Goal: Complete application form: Complete application form

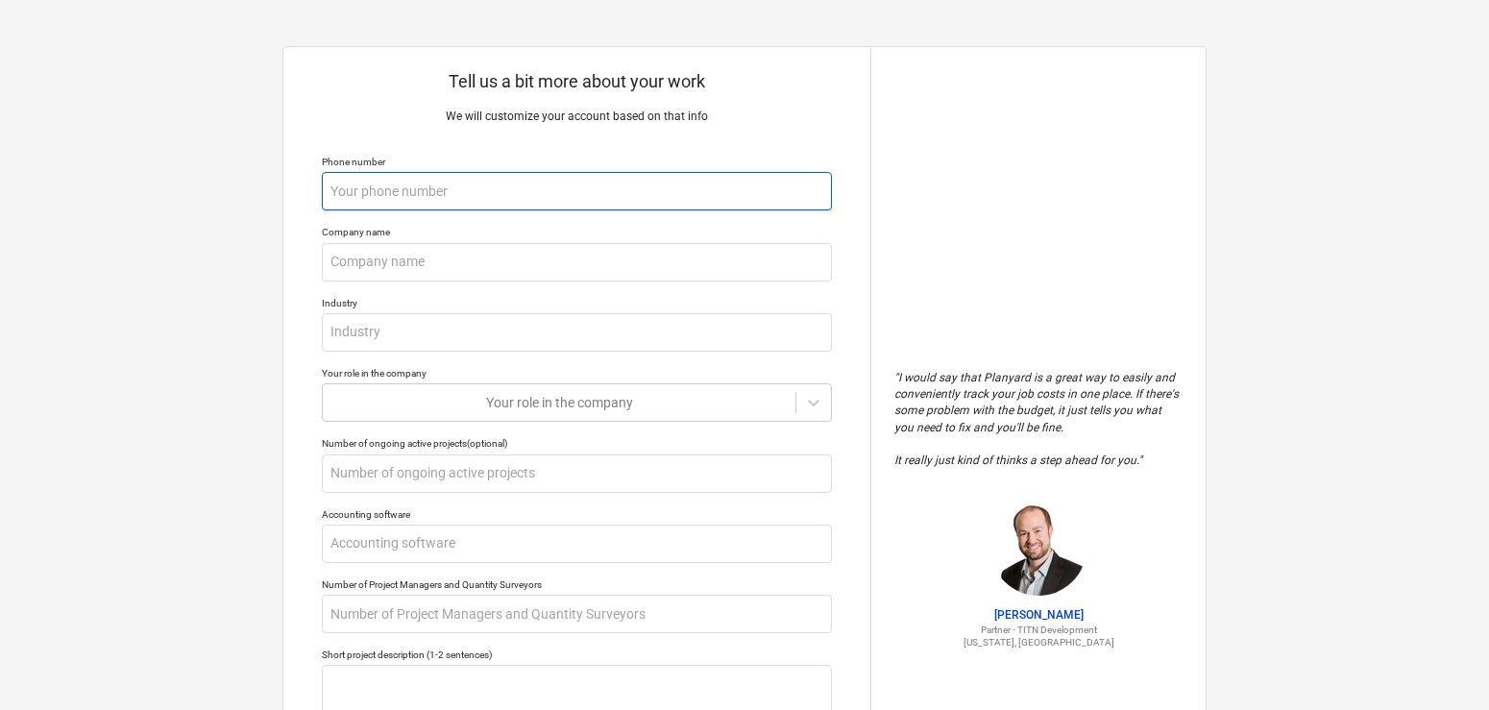
click at [395, 200] on input "text" at bounding box center [577, 191] width 510 height 38
type textarea "x"
type input "2"
type textarea "x"
type input "27"
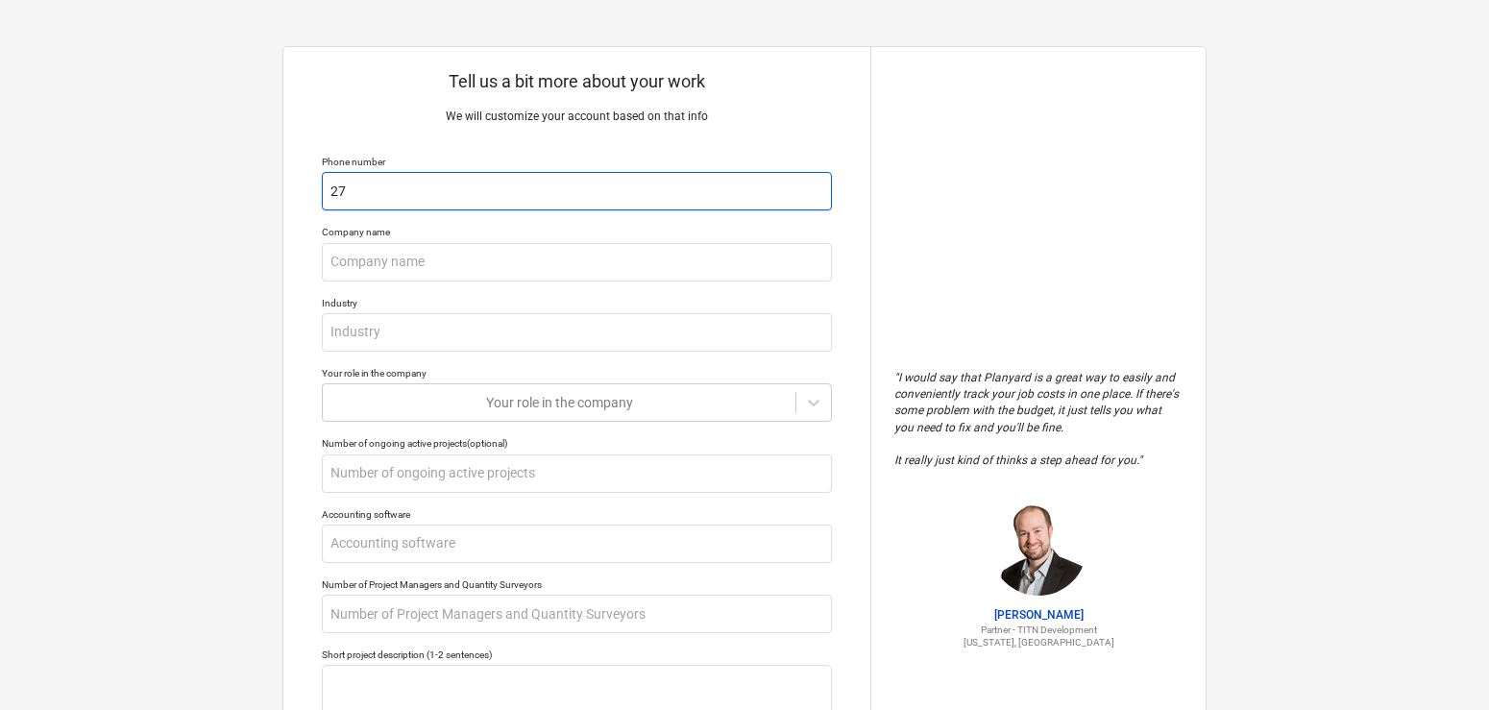
type textarea "x"
type input "272"
type textarea "x"
type input "2722"
type textarea "x"
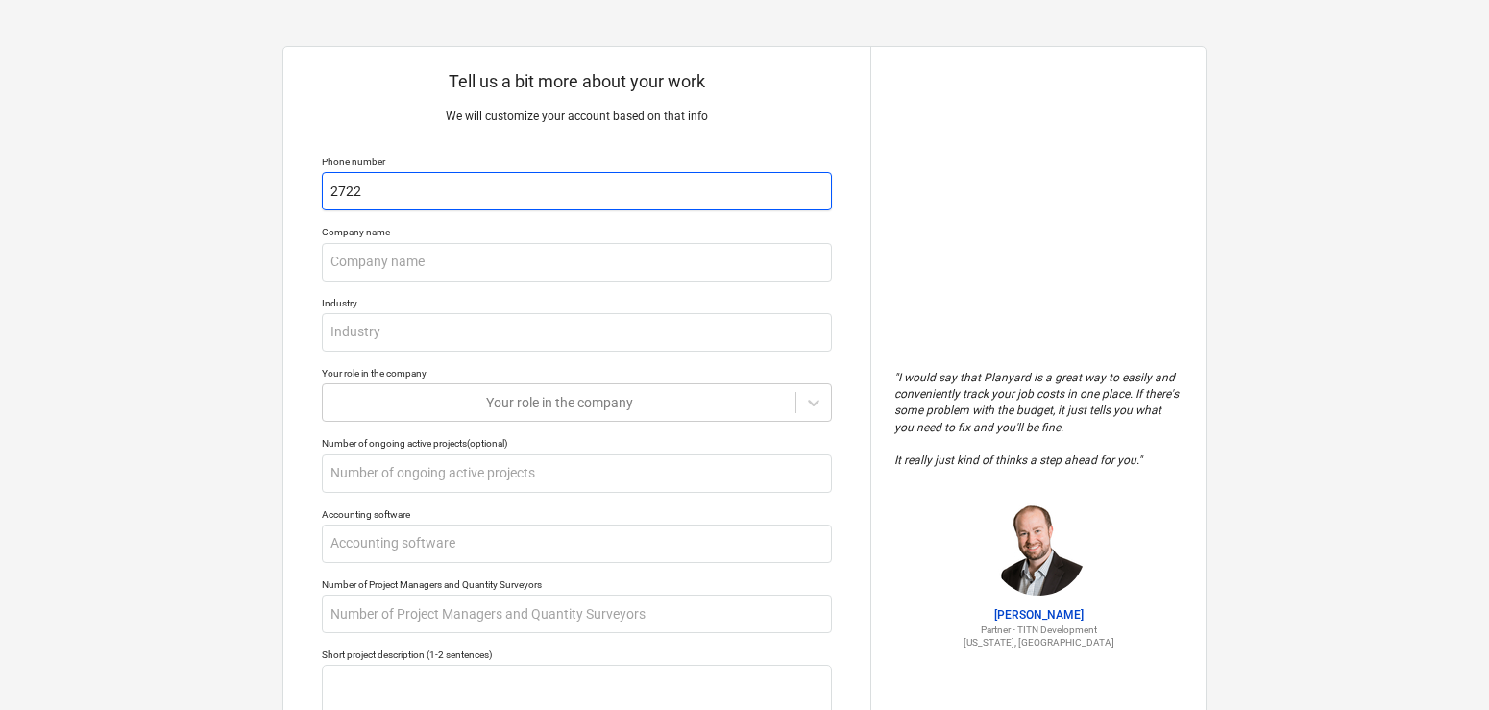
type input "27220"
type textarea "x"
type input "272202"
type textarea "x"
type input "2722028"
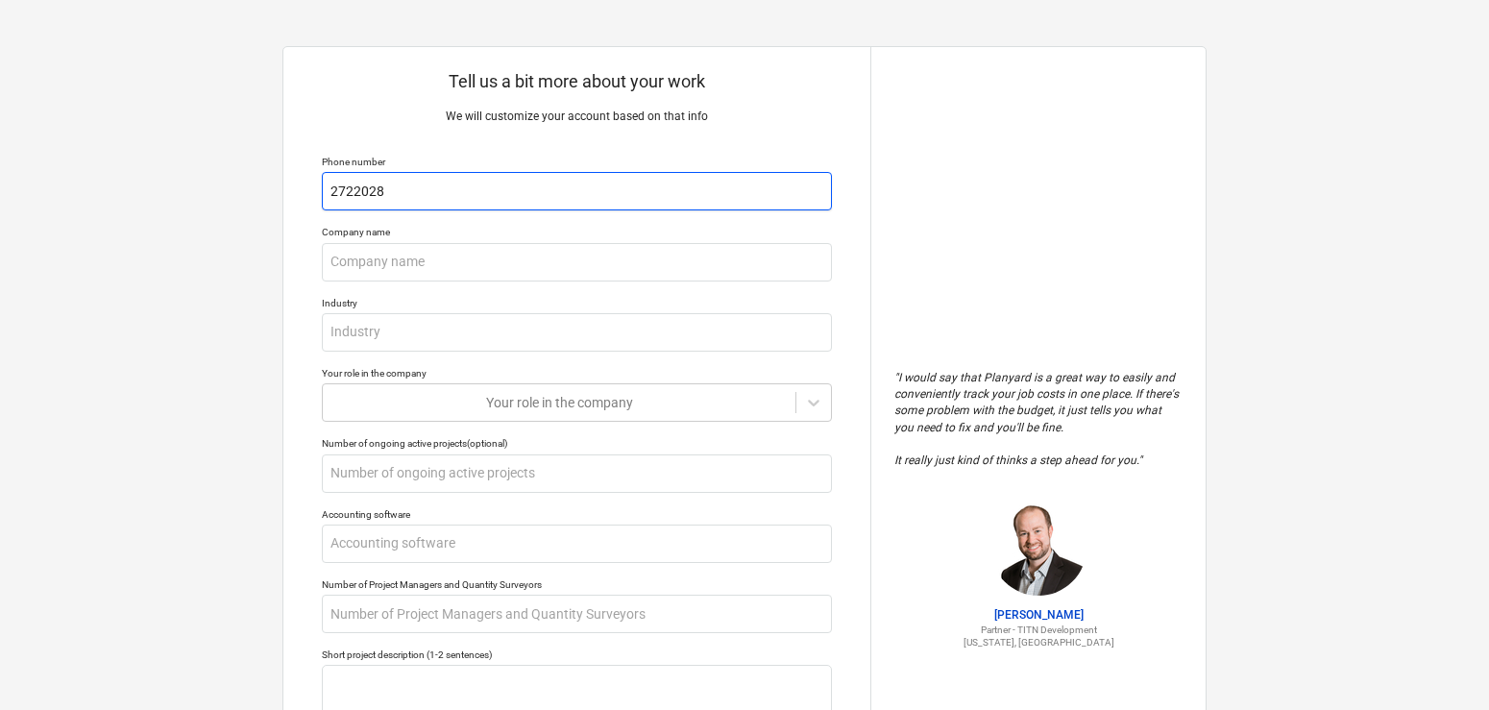
type textarea "x"
type input "27220287"
type textarea "x"
type input "272202876"
type textarea "x"
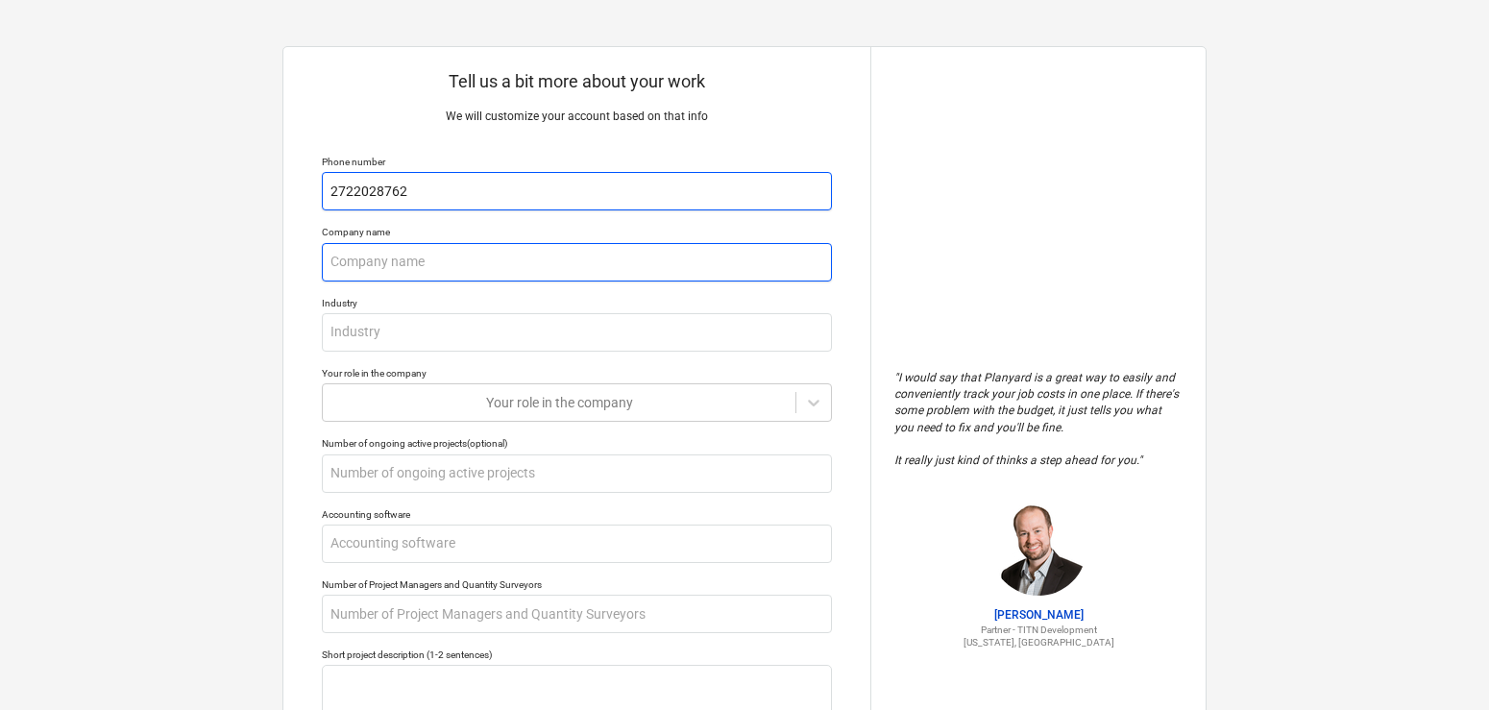
type input "2722028762"
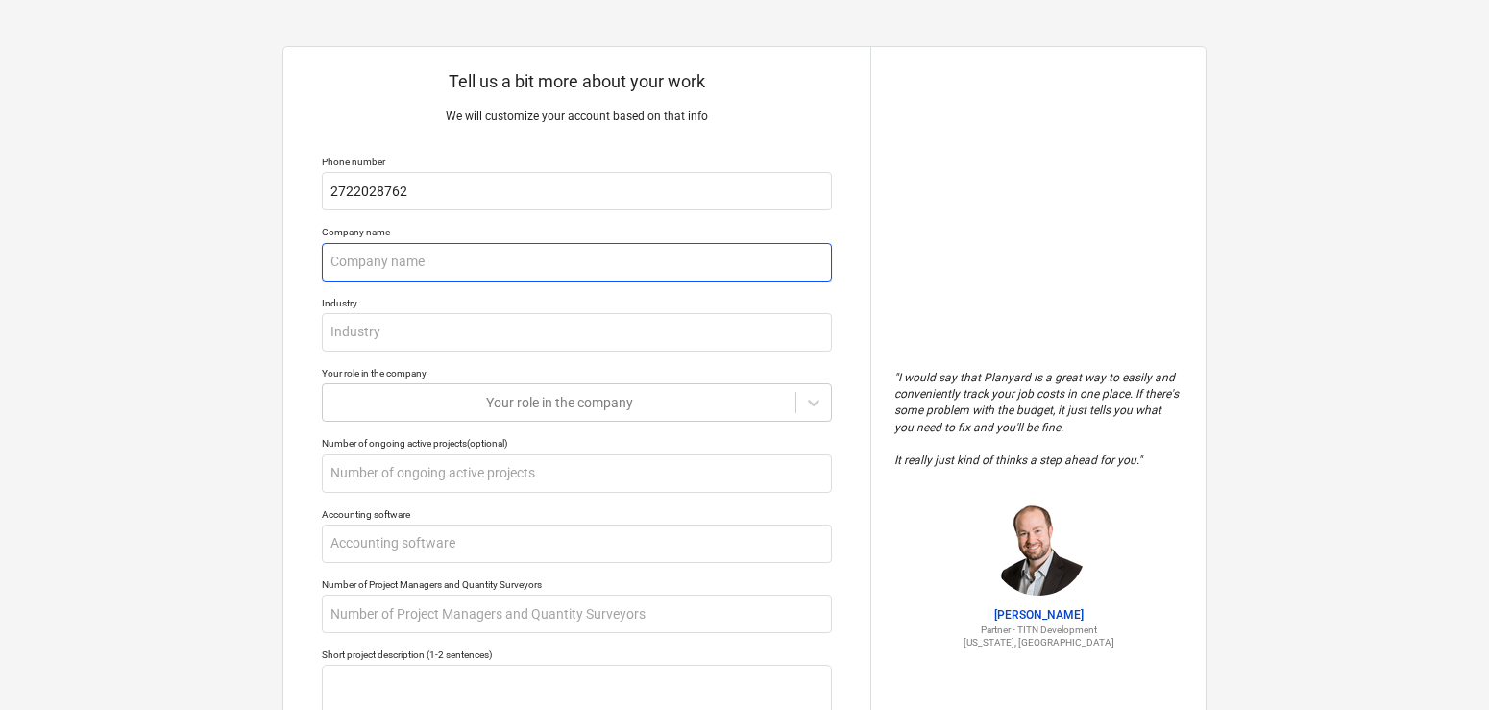
click at [381, 271] on input "text" at bounding box center [577, 262] width 510 height 38
type textarea "x"
type input "C"
type textarea "x"
type input "Cl"
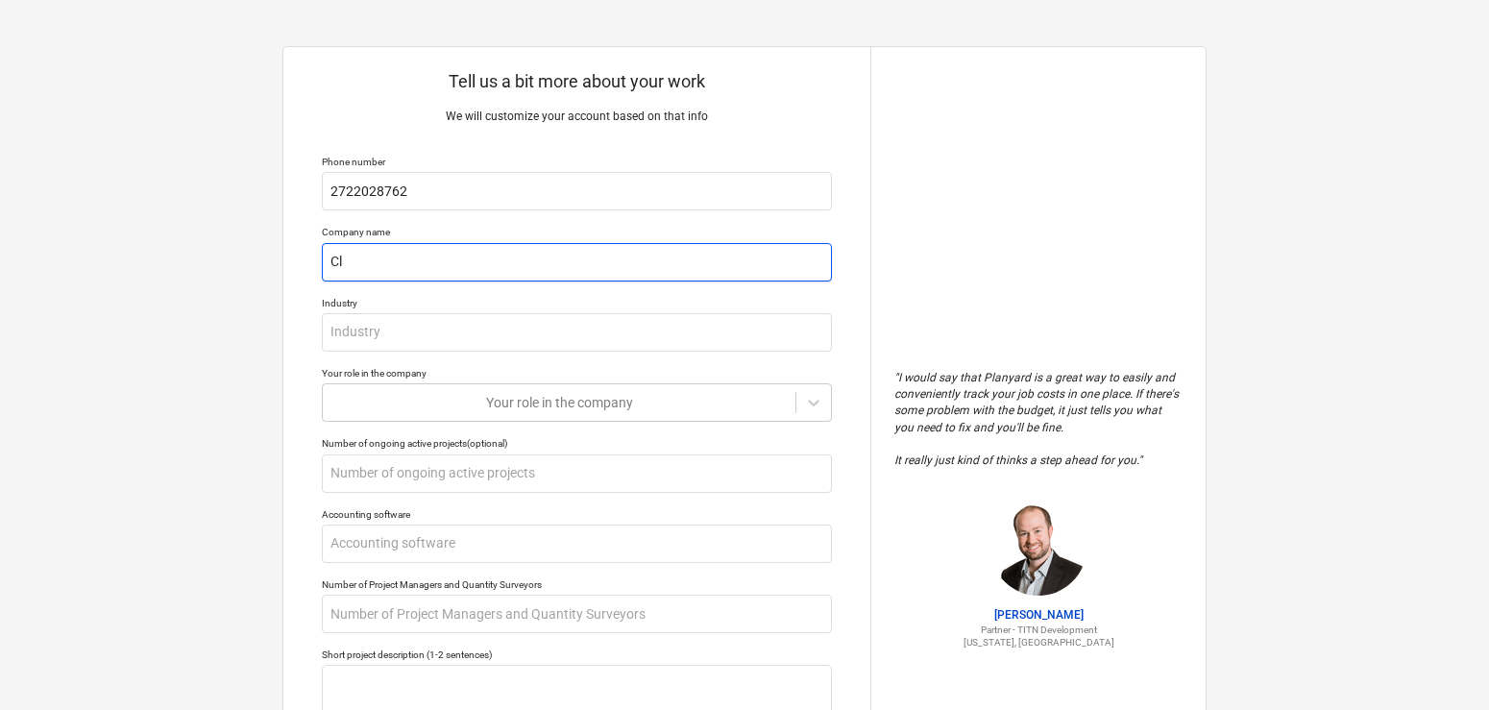
type textarea "x"
type input "Cle"
type textarea "x"
type input "Clea"
type textarea "x"
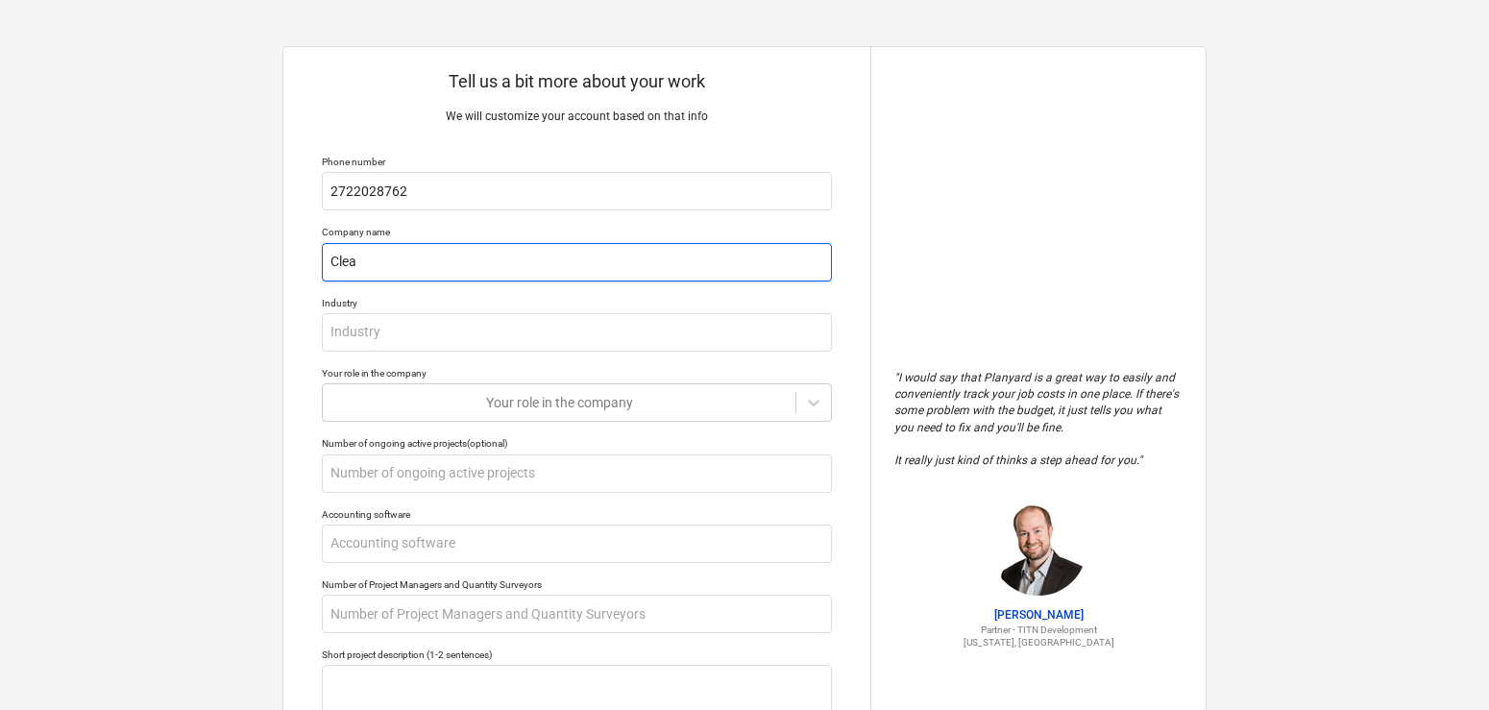
type input "Clean"
type textarea "x"
type input "Clean"
type textarea "x"
type input "Clean S"
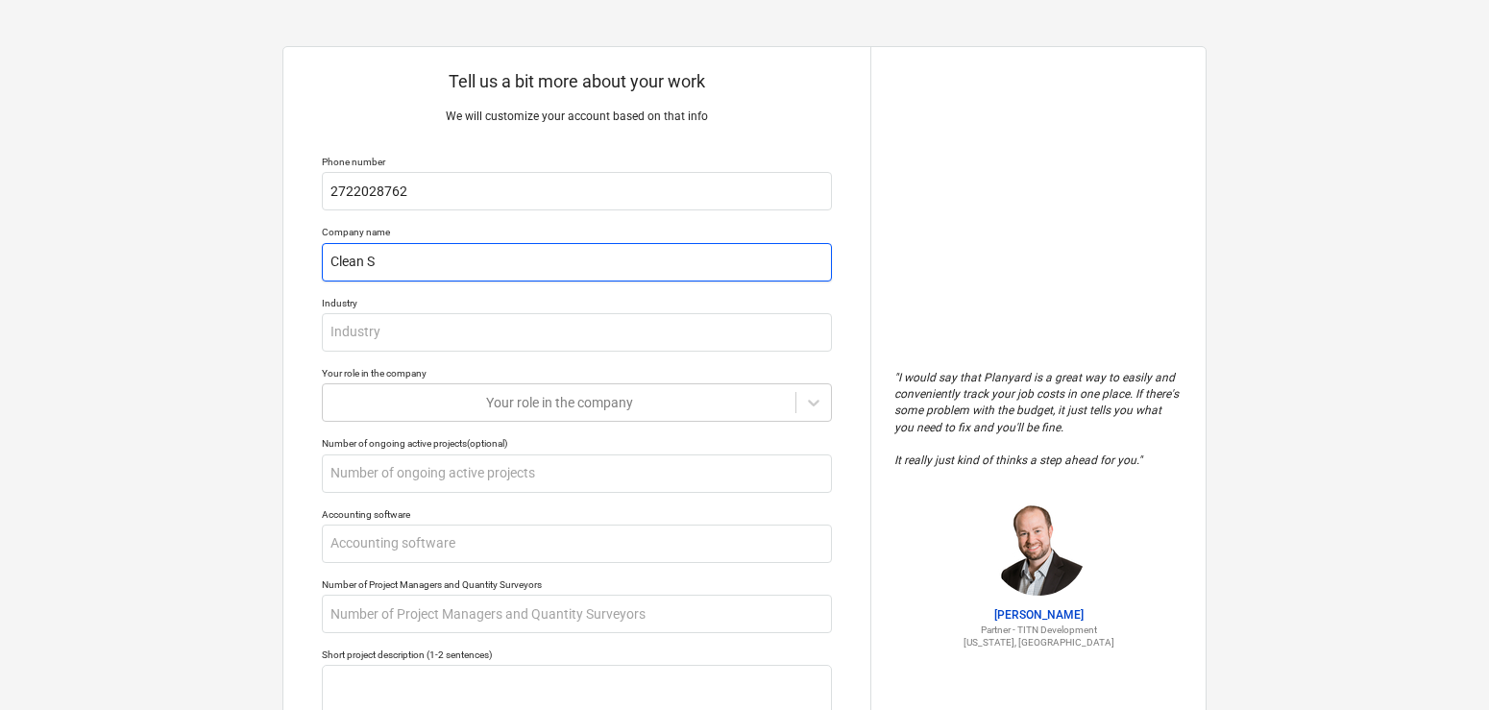
type textarea "x"
type input "Clean Sw"
type textarea "x"
type input "Clean Swe"
type textarea "x"
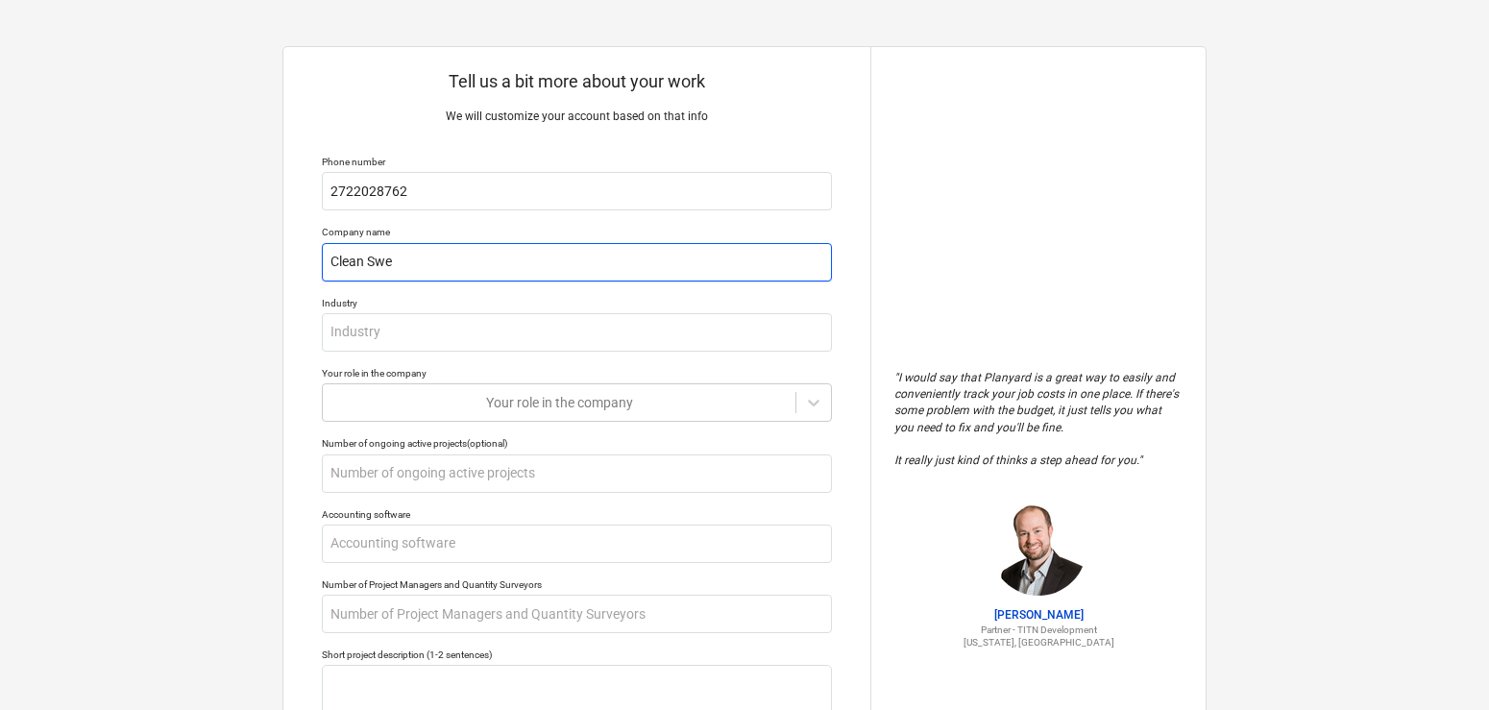
type input "Clean Swee"
type textarea "x"
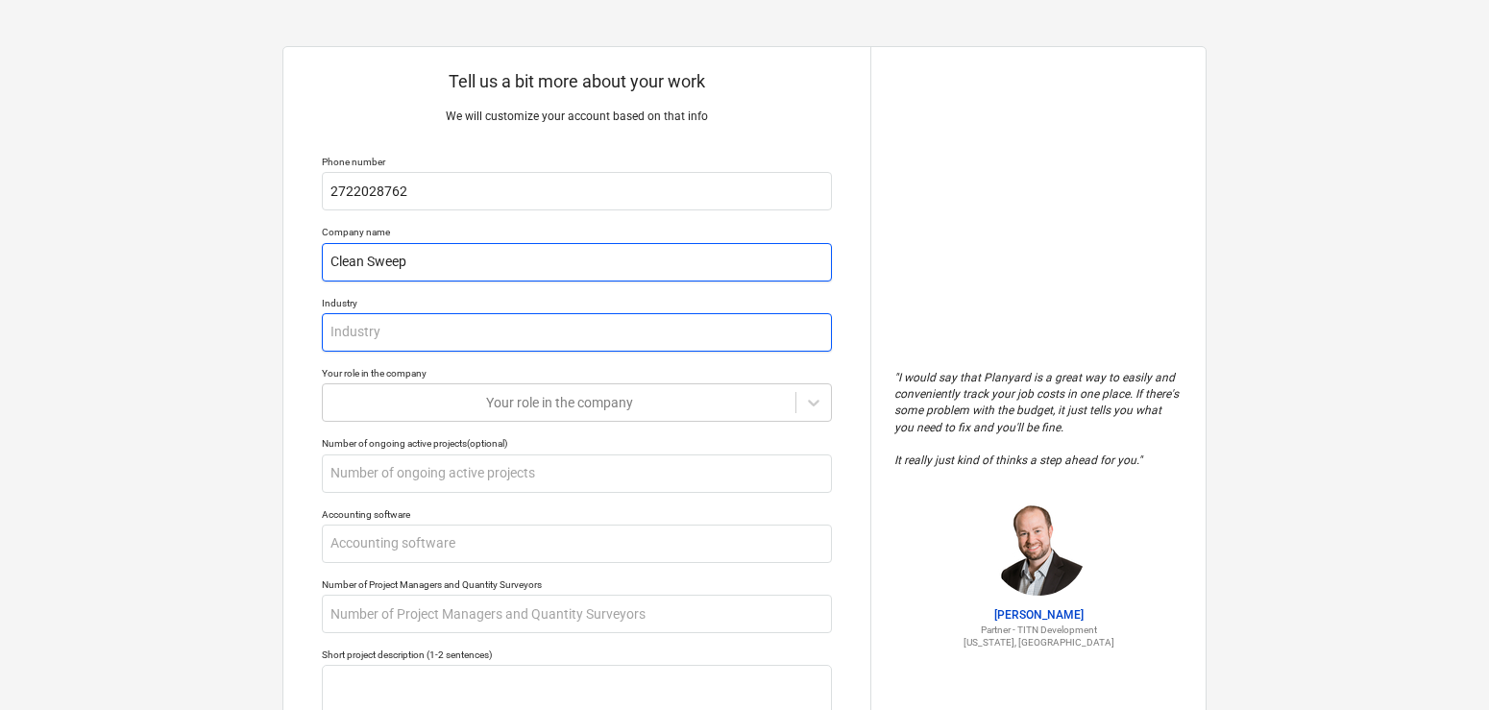
type input "Clean Sweep"
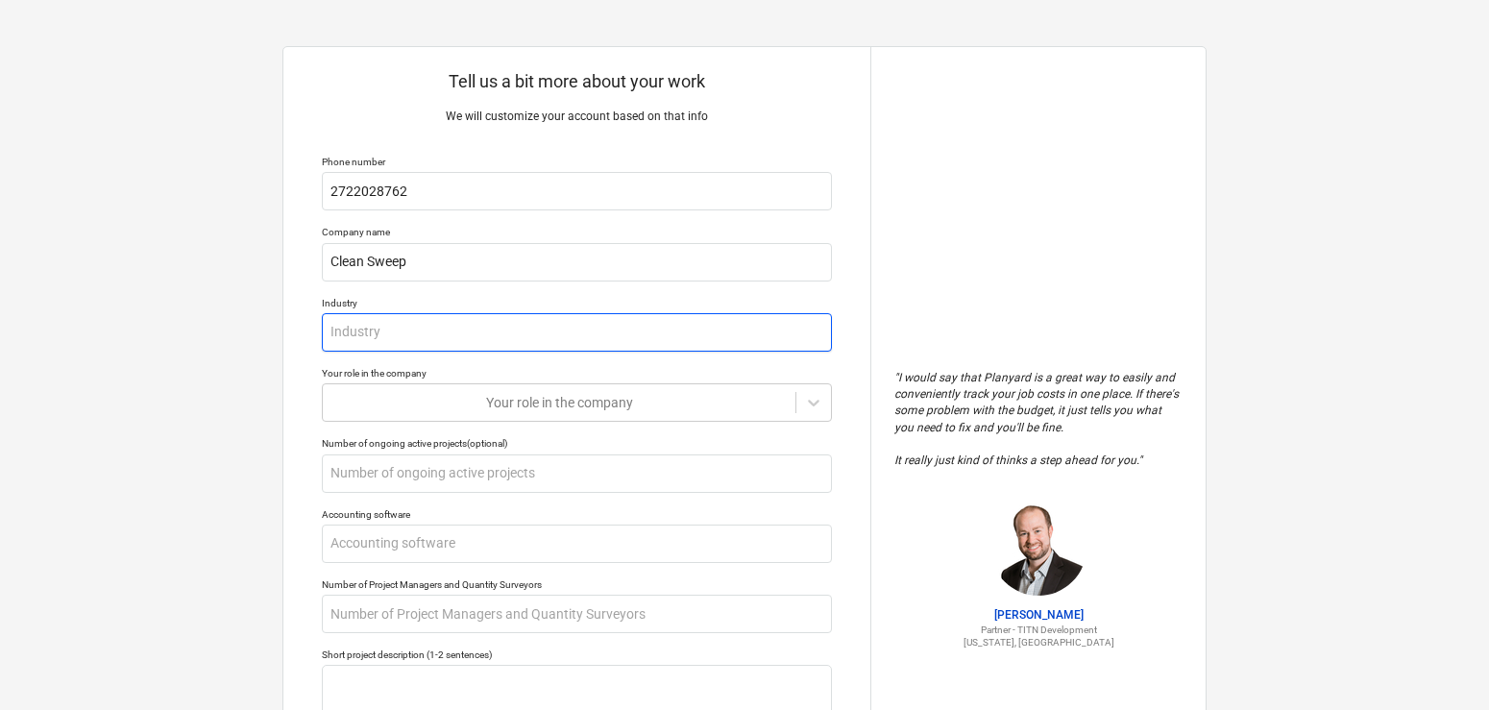
click at [374, 336] on input "text" at bounding box center [577, 332] width 510 height 38
type textarea "x"
type input "c"
type textarea "x"
type input "cl"
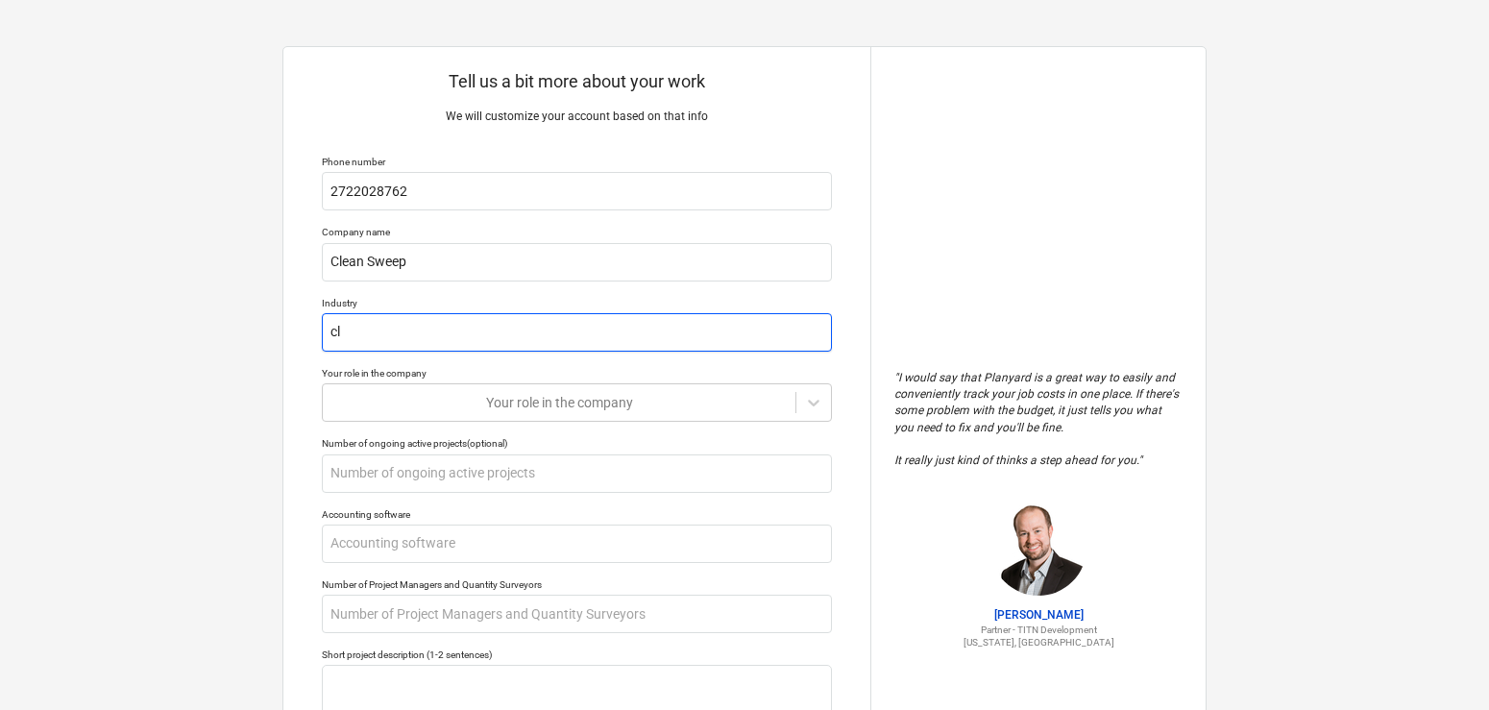
type textarea "x"
type input "cle"
type textarea "x"
type input "clea"
type textarea "x"
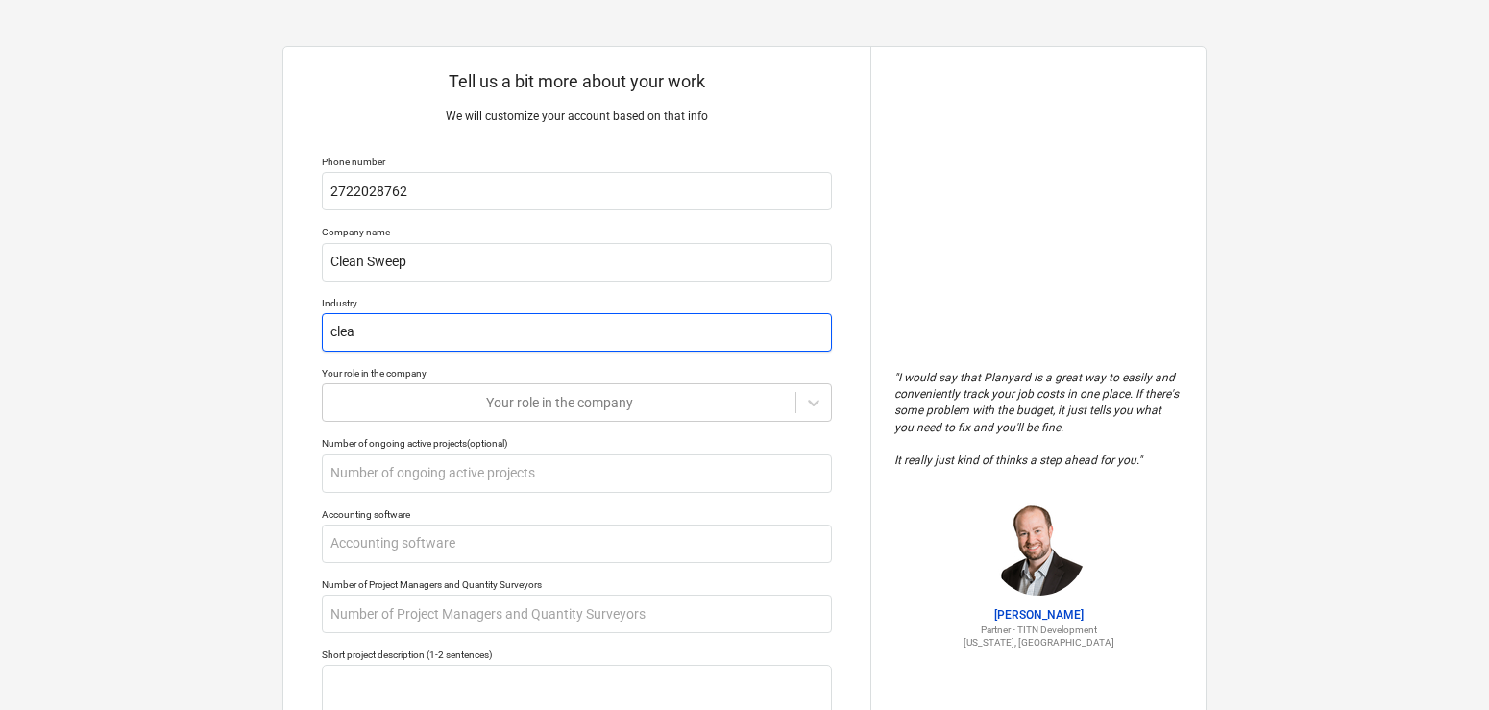
type input "clean"
type textarea "x"
type input "cleanin"
type textarea "x"
type input "cleaning"
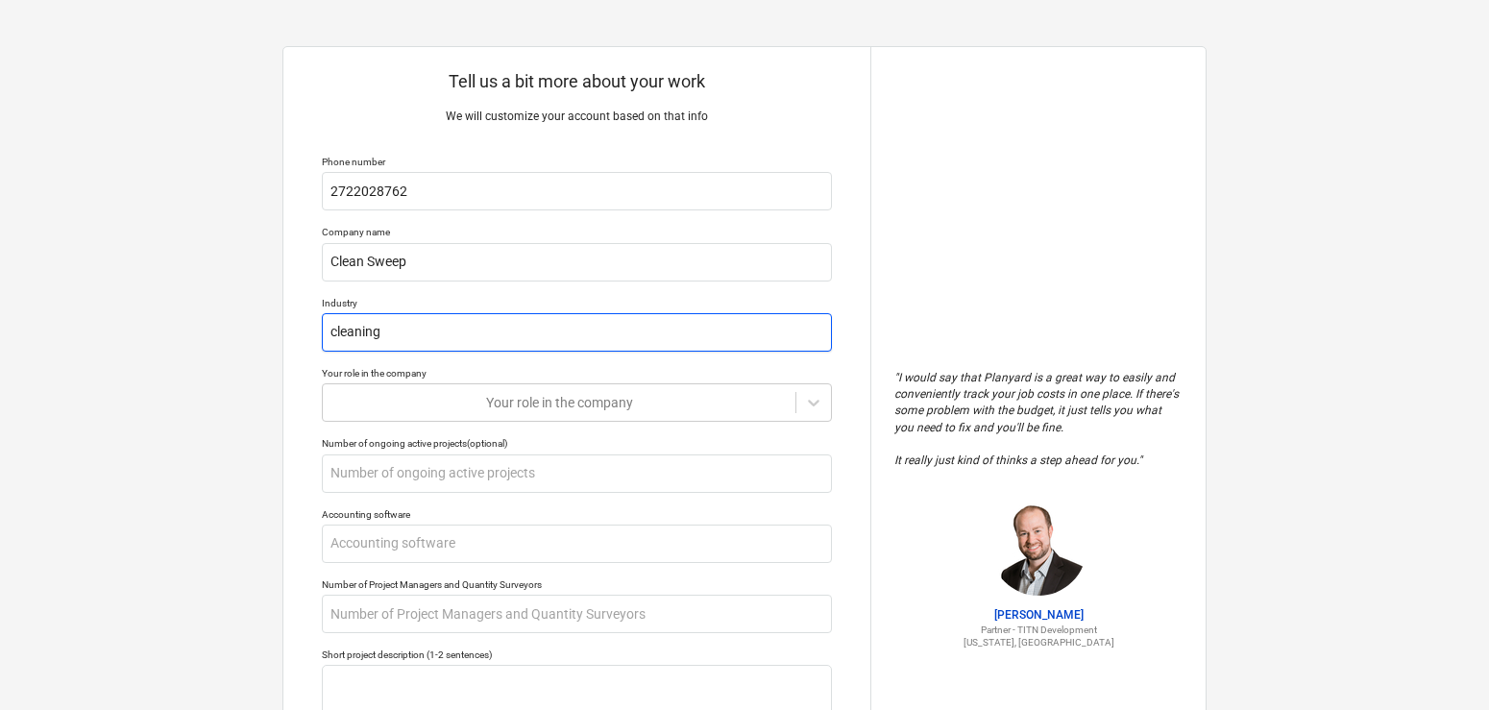
type textarea "x"
type input "cleanin"
type textarea "x"
type input "cleani"
type textarea "x"
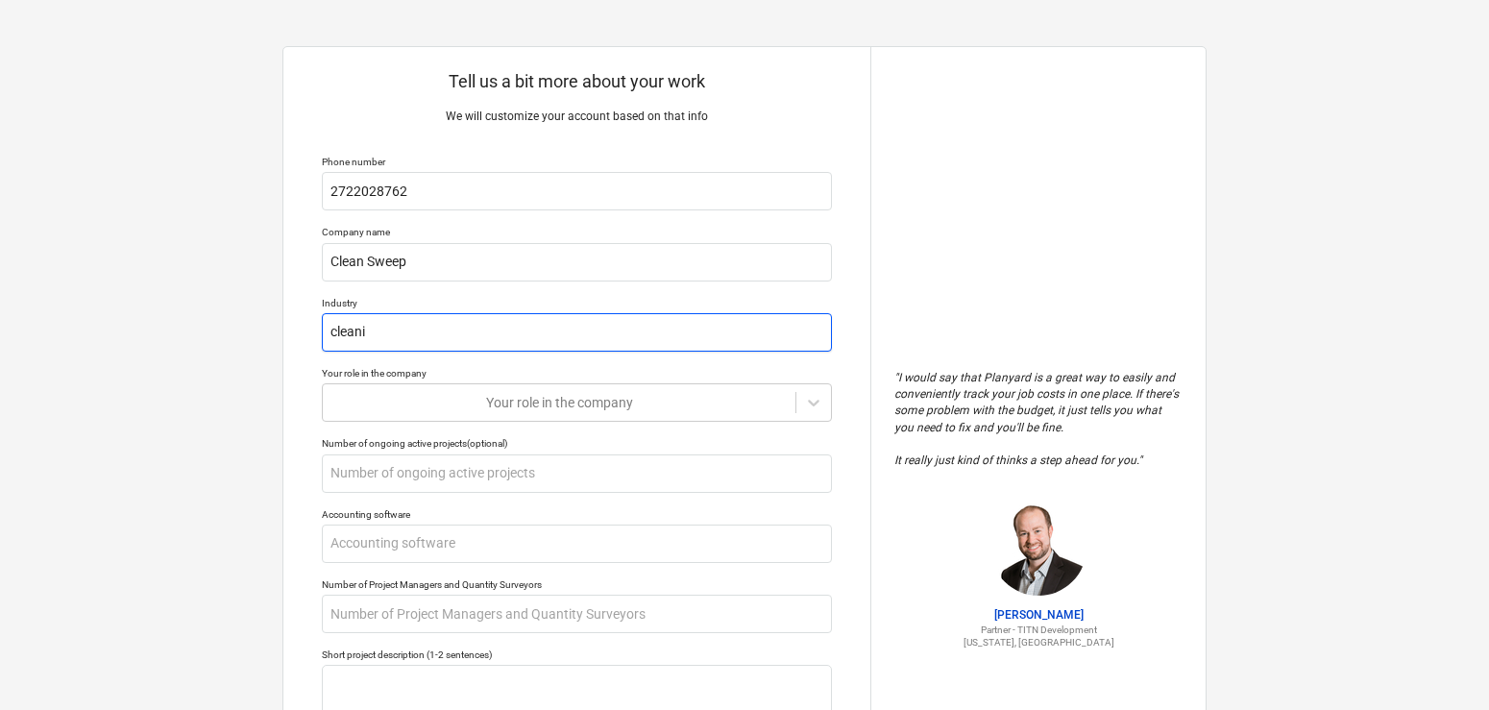
type input "clean"
type textarea "x"
type input "cleano"
type textarea "x"
type input "cleanout"
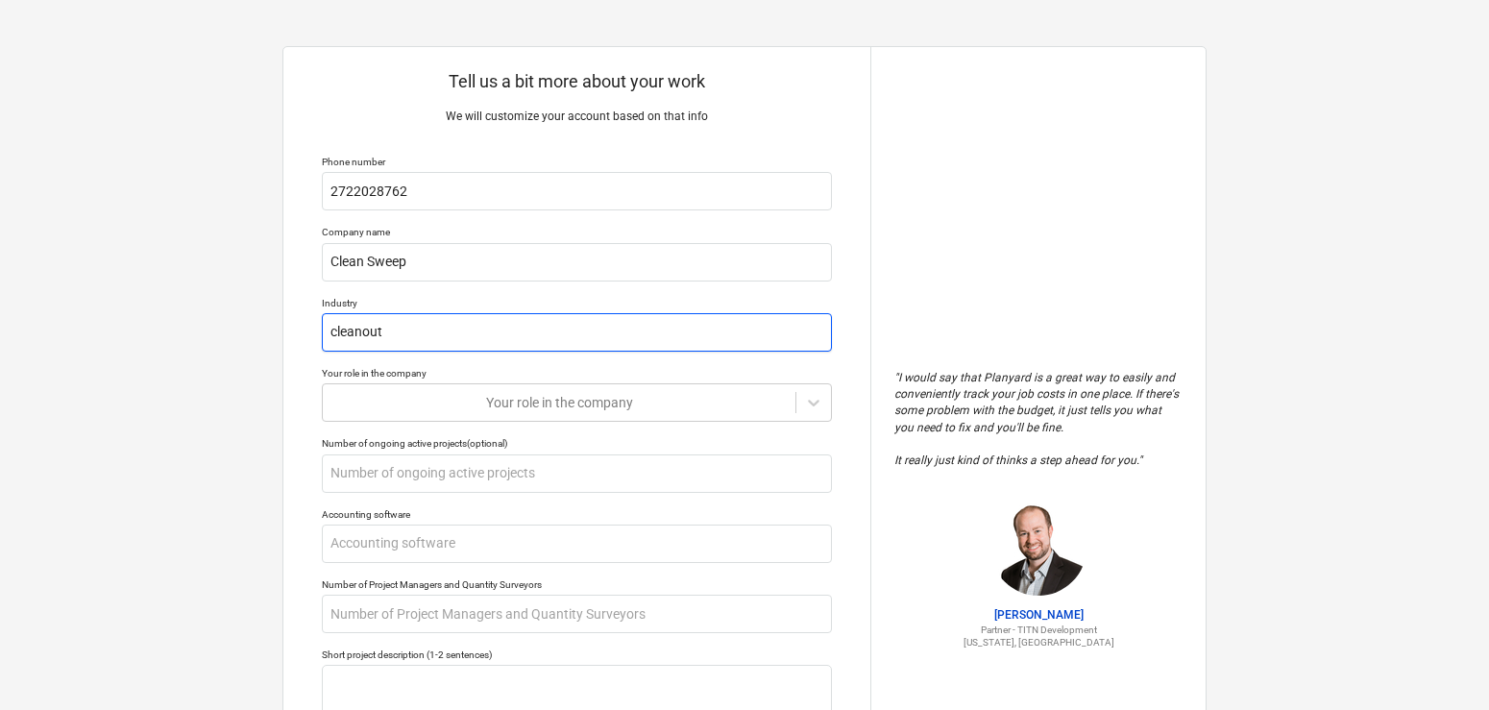
type textarea "x"
type input "cleanou"
type textarea "x"
type input "cleano"
type textarea "x"
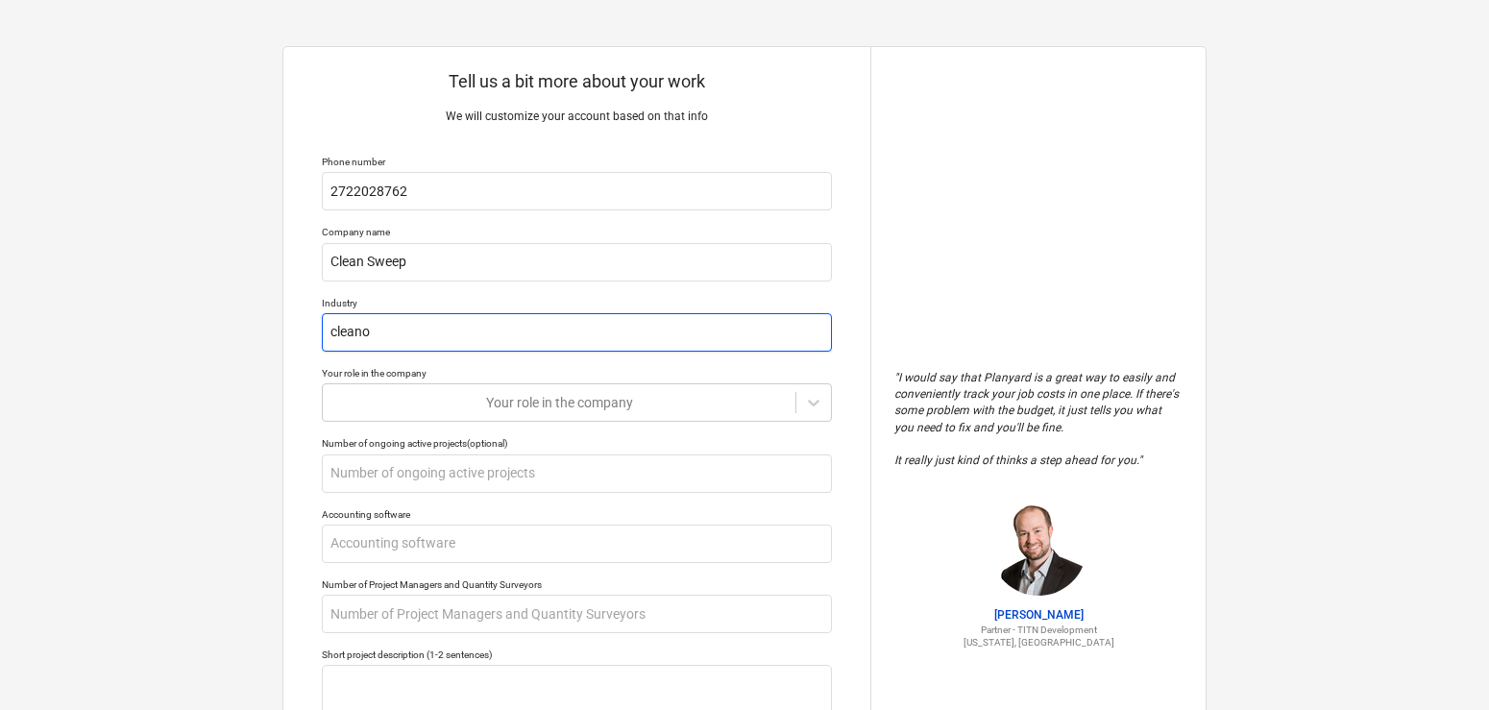
type input "clean"
type textarea "x"
type input "clean-"
type textarea "x"
type input "clean-o"
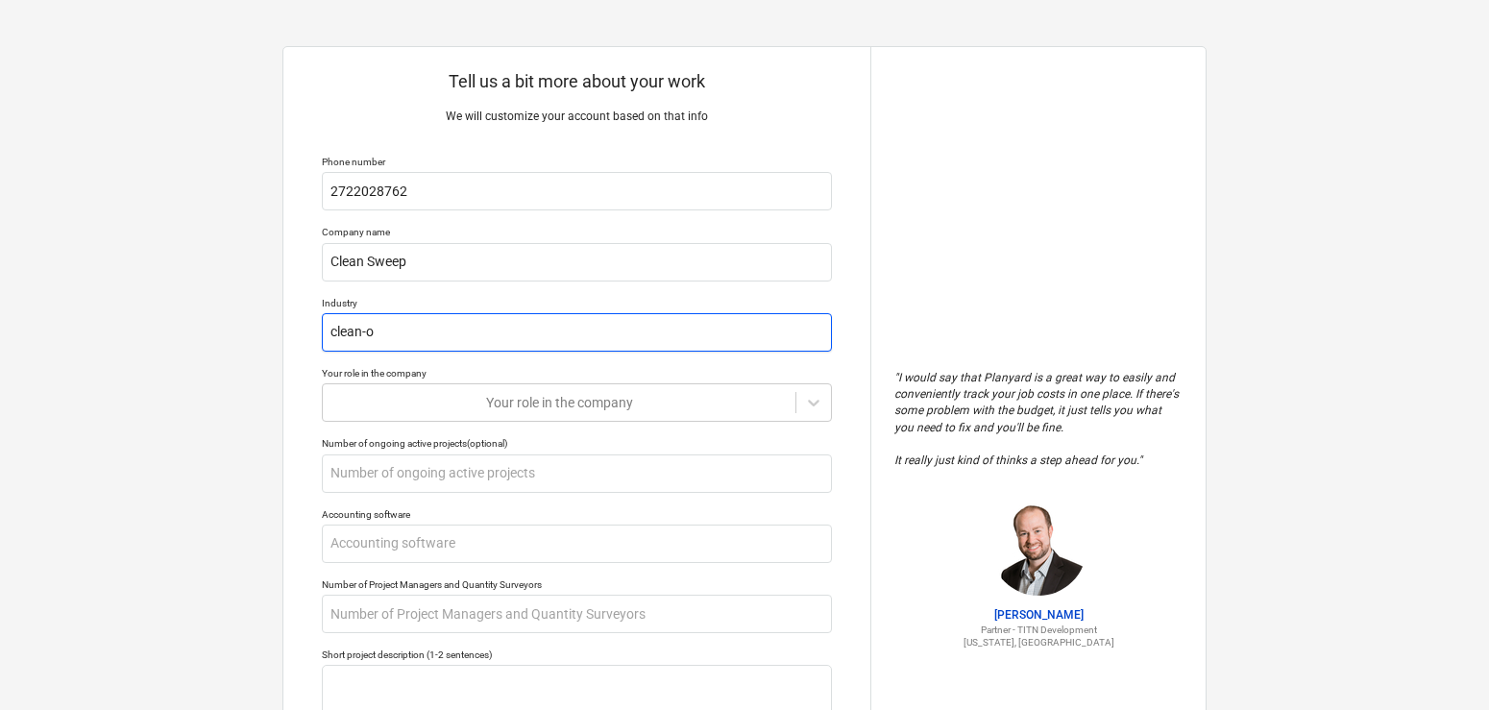
type textarea "x"
type input "clean-ou"
type textarea "x"
type input "clean-out"
type textarea "x"
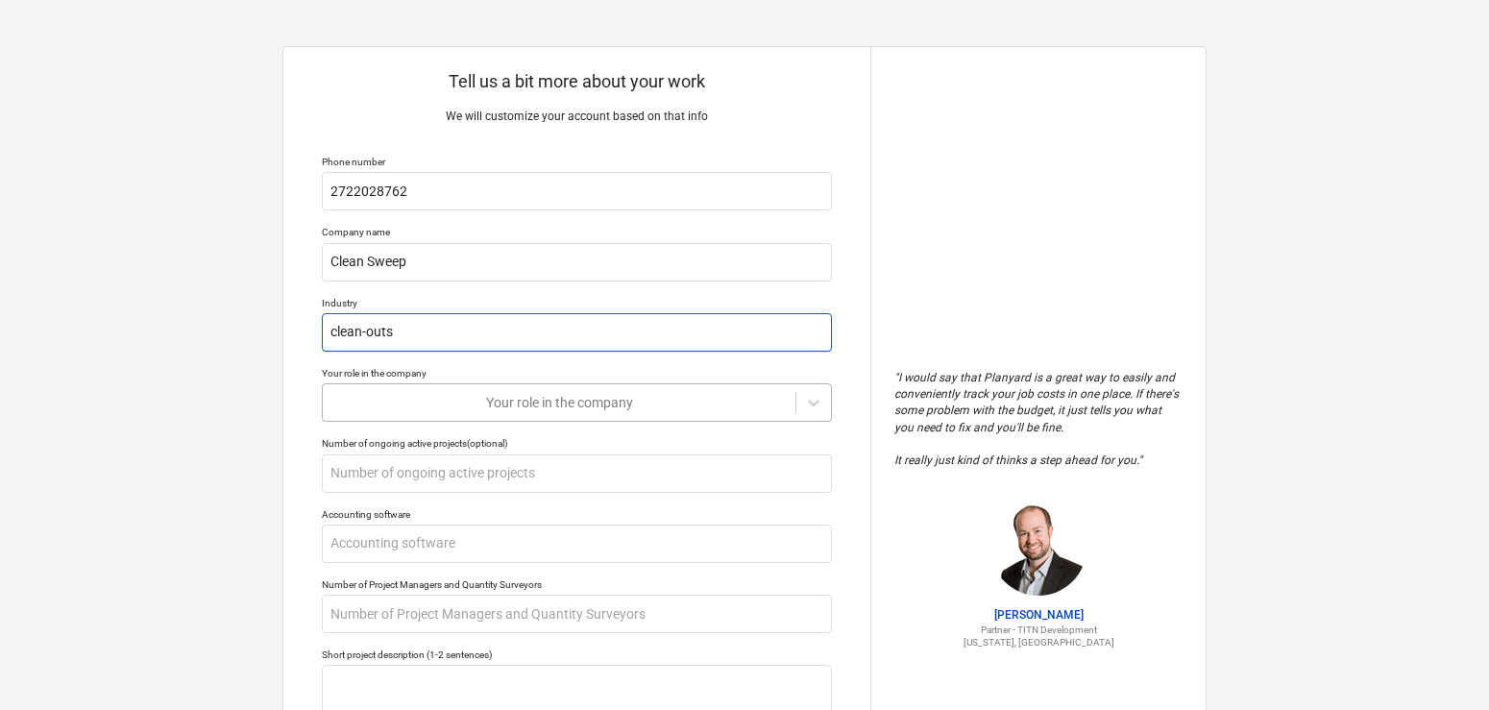
type input "clean-outs"
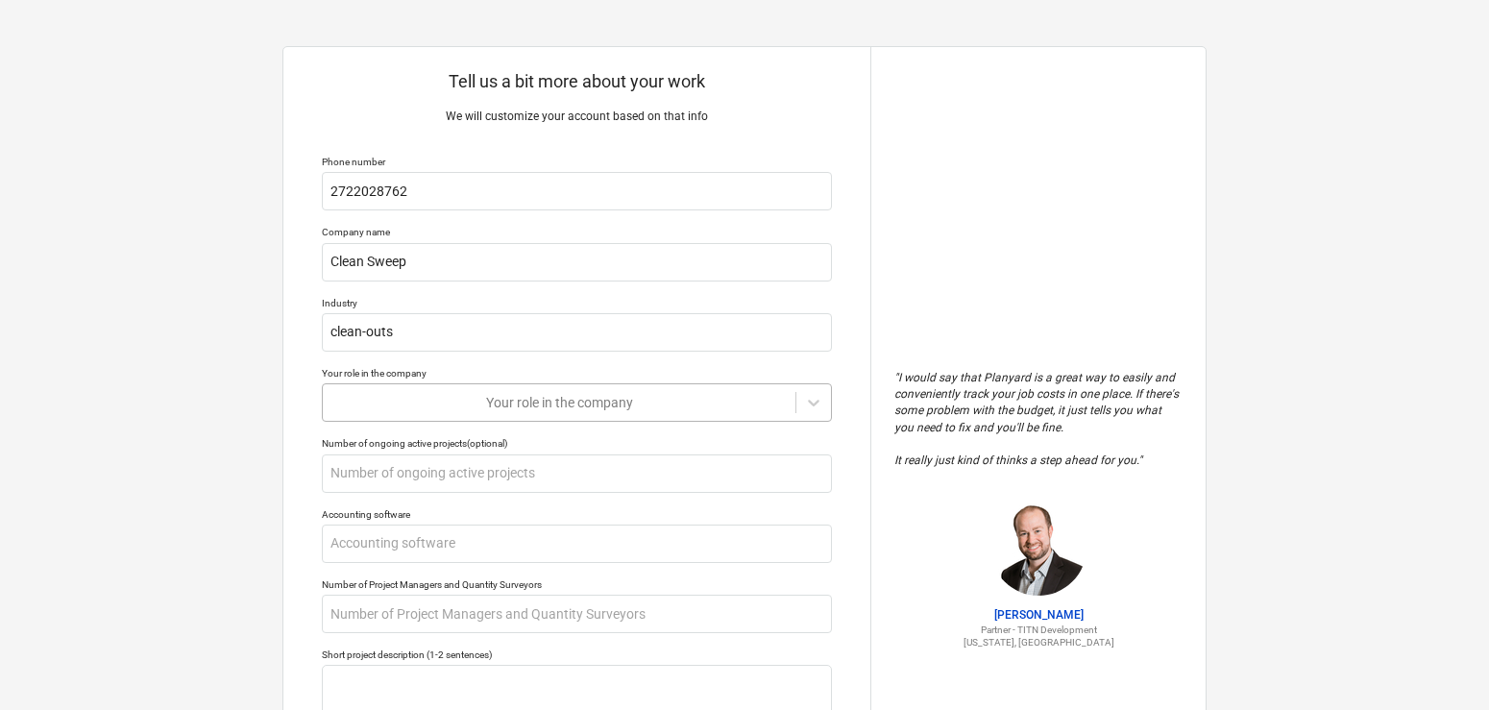
click at [390, 403] on div at bounding box center [558, 402] width 453 height 19
type textarea "x"
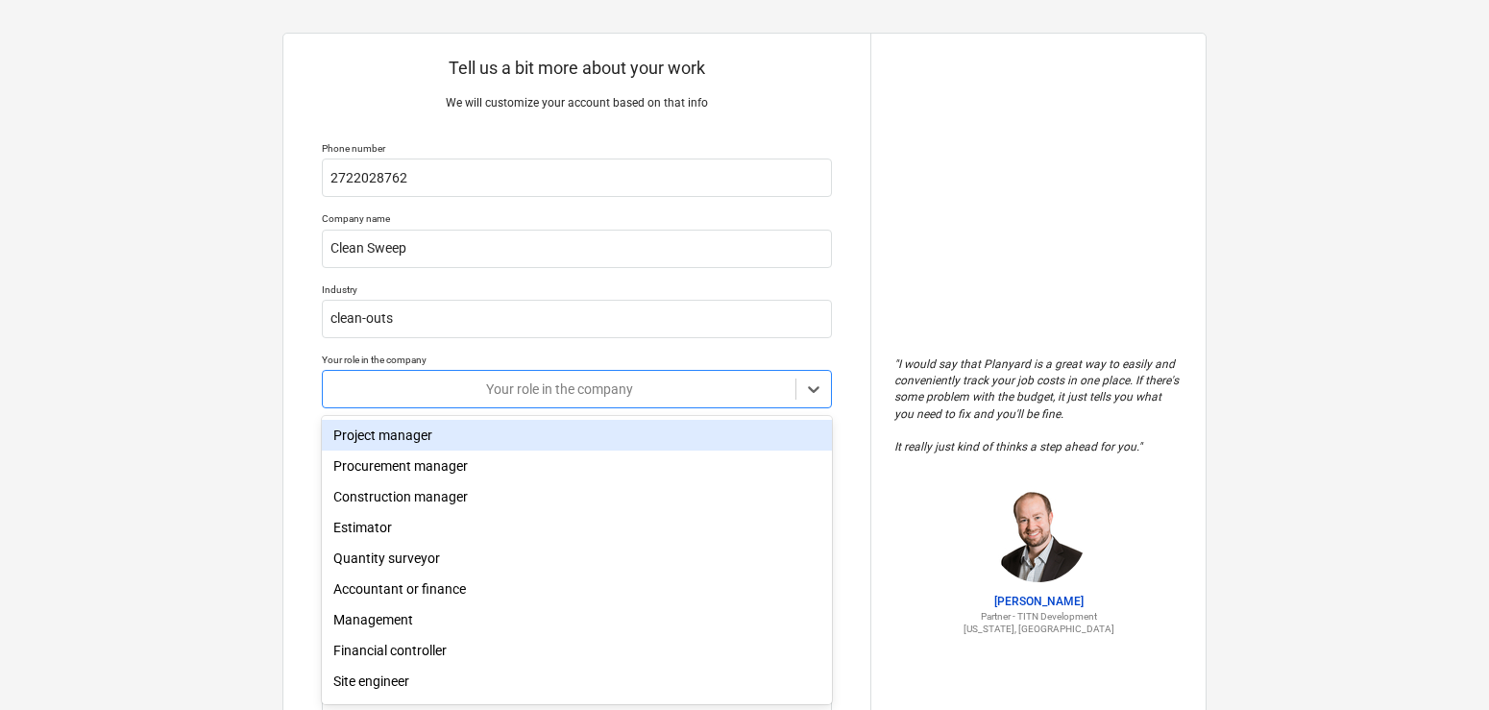
scroll to position [15, 0]
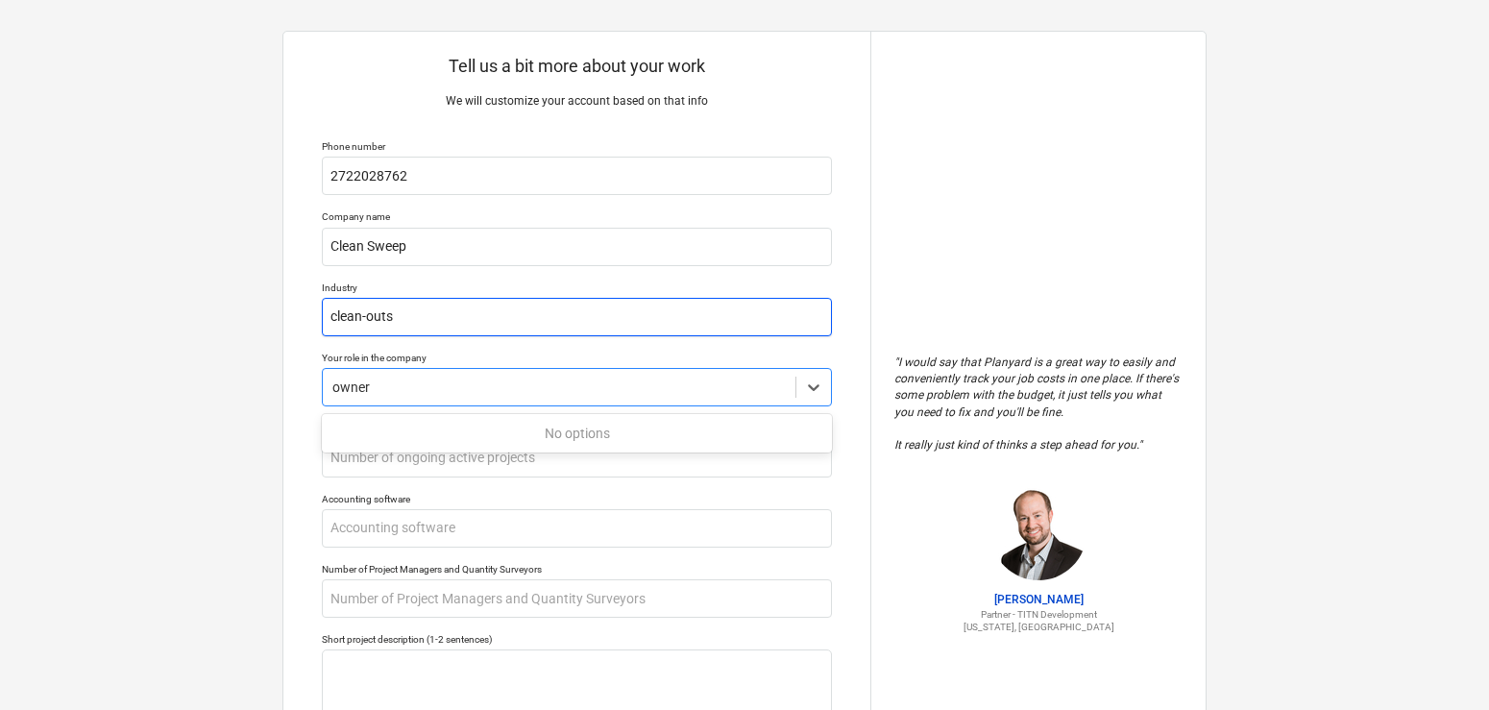
type input "owner"
type textarea "x"
click at [411, 316] on input "clean-outs" at bounding box center [577, 317] width 510 height 38
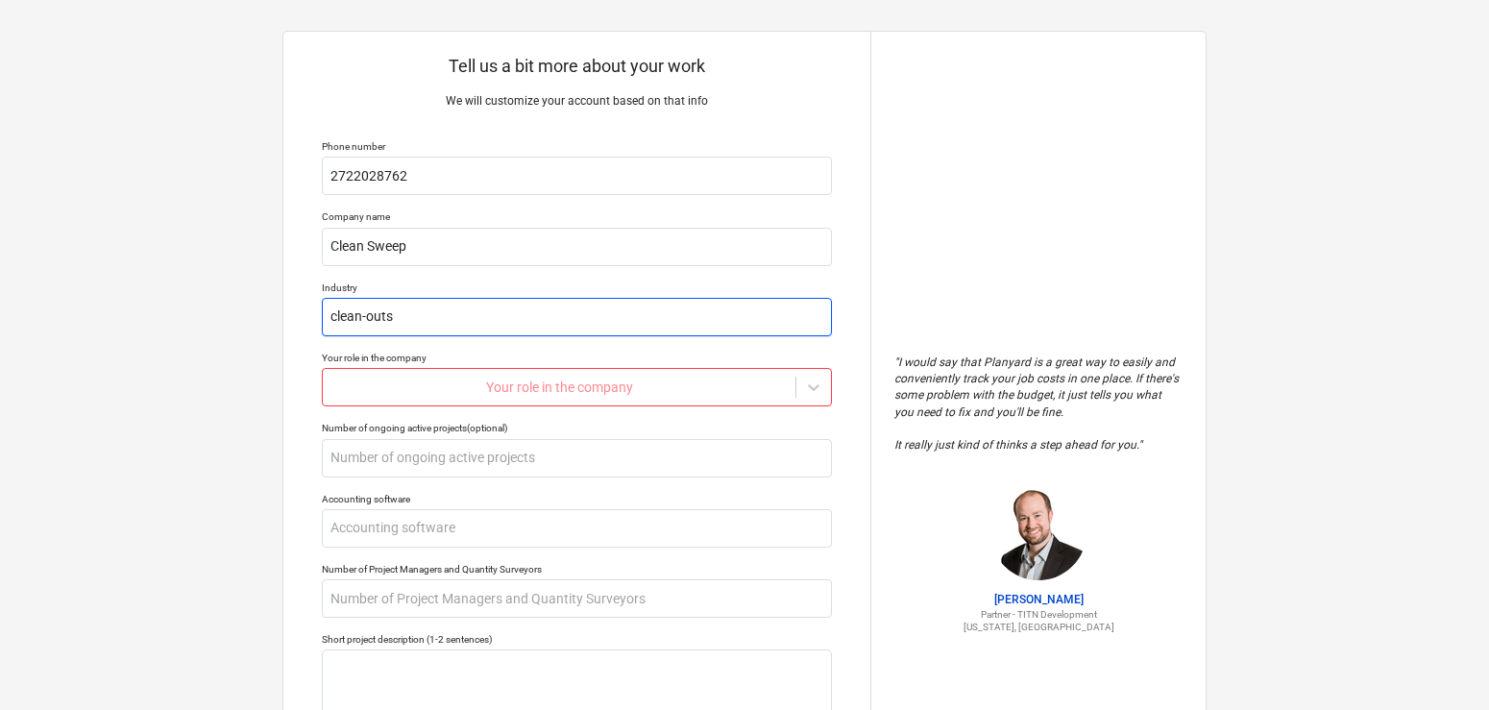
type input "clean-out"
type textarea "x"
type input "clean-out"
type textarea "x"
type input "clean-out p"
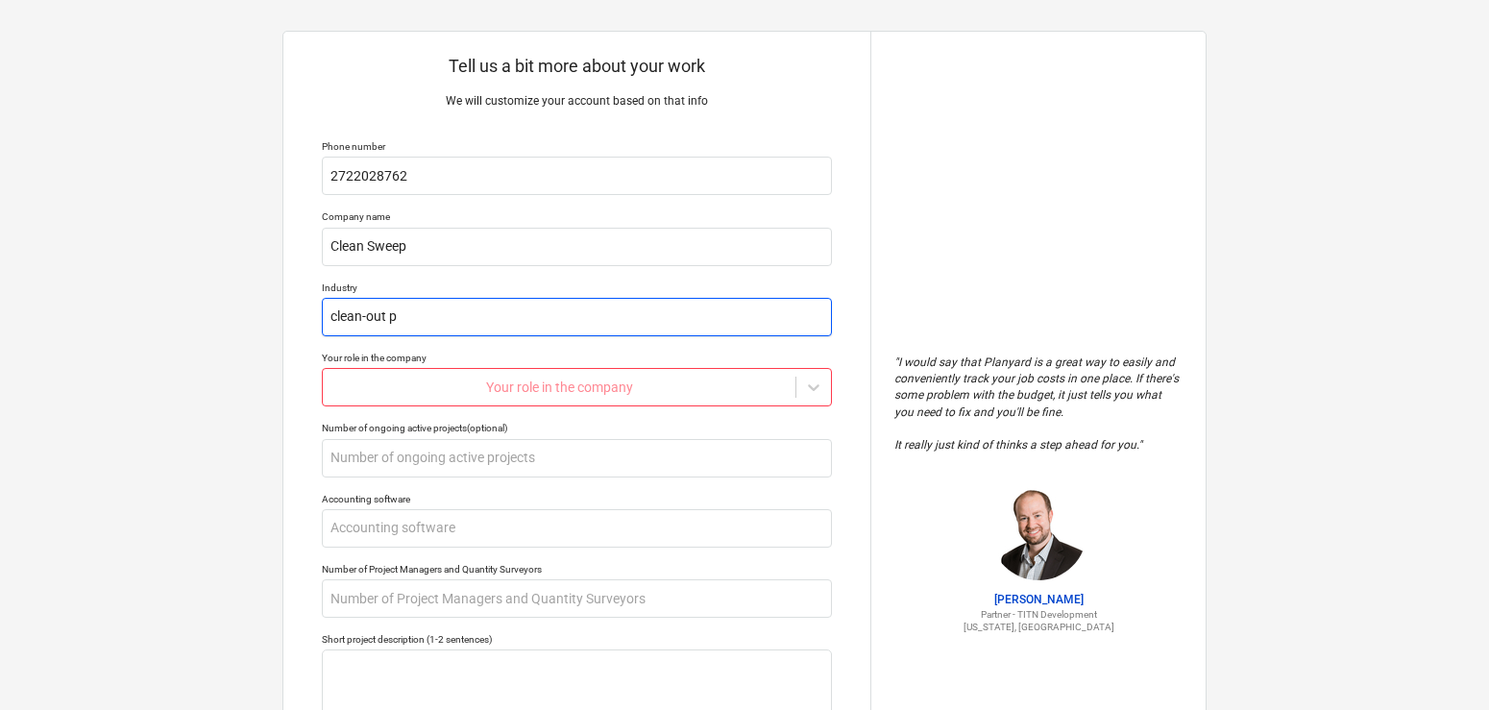
type textarea "x"
type input "clean-out pr"
type textarea "x"
type input "clean-out pro"
type textarea "x"
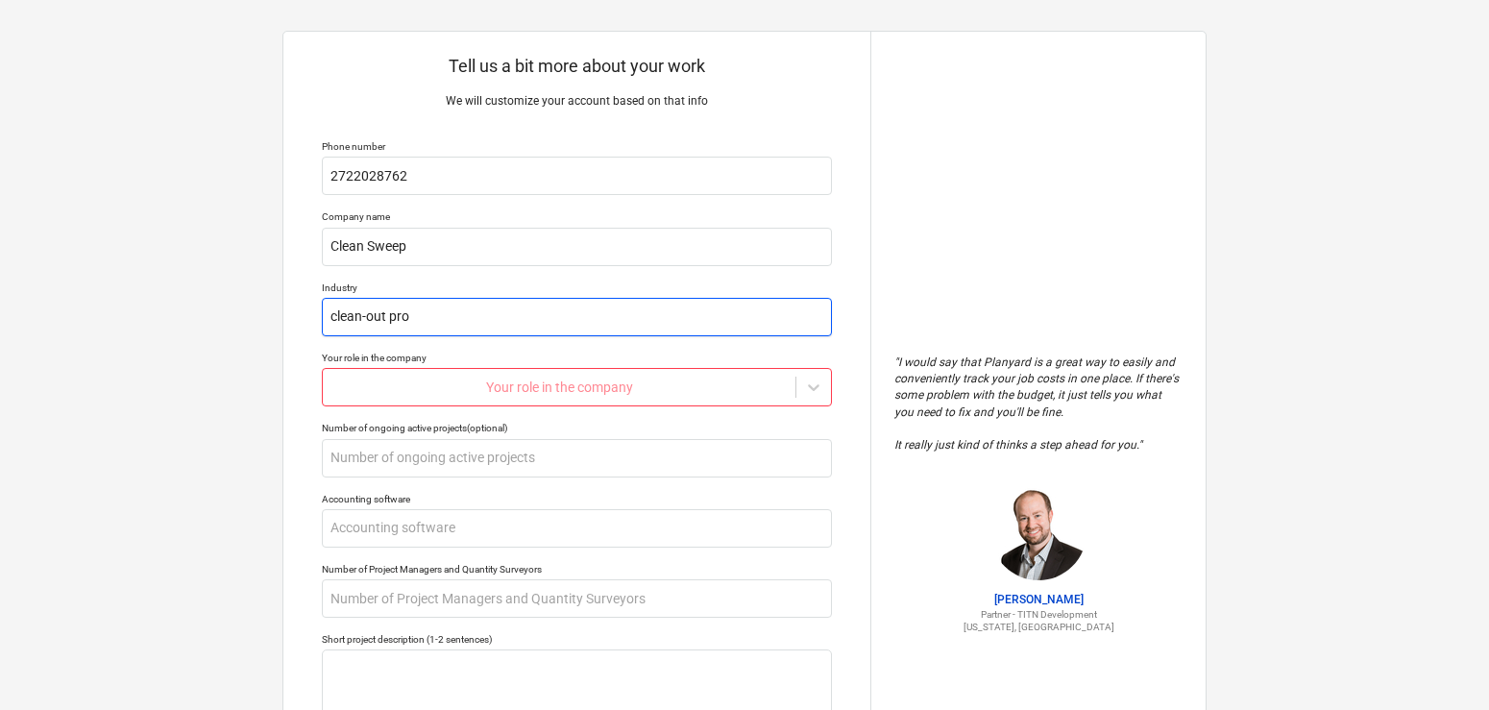
type input "clean-out prop"
type textarea "x"
type input "clean-out prope"
type textarea "x"
type input "clean-out proper"
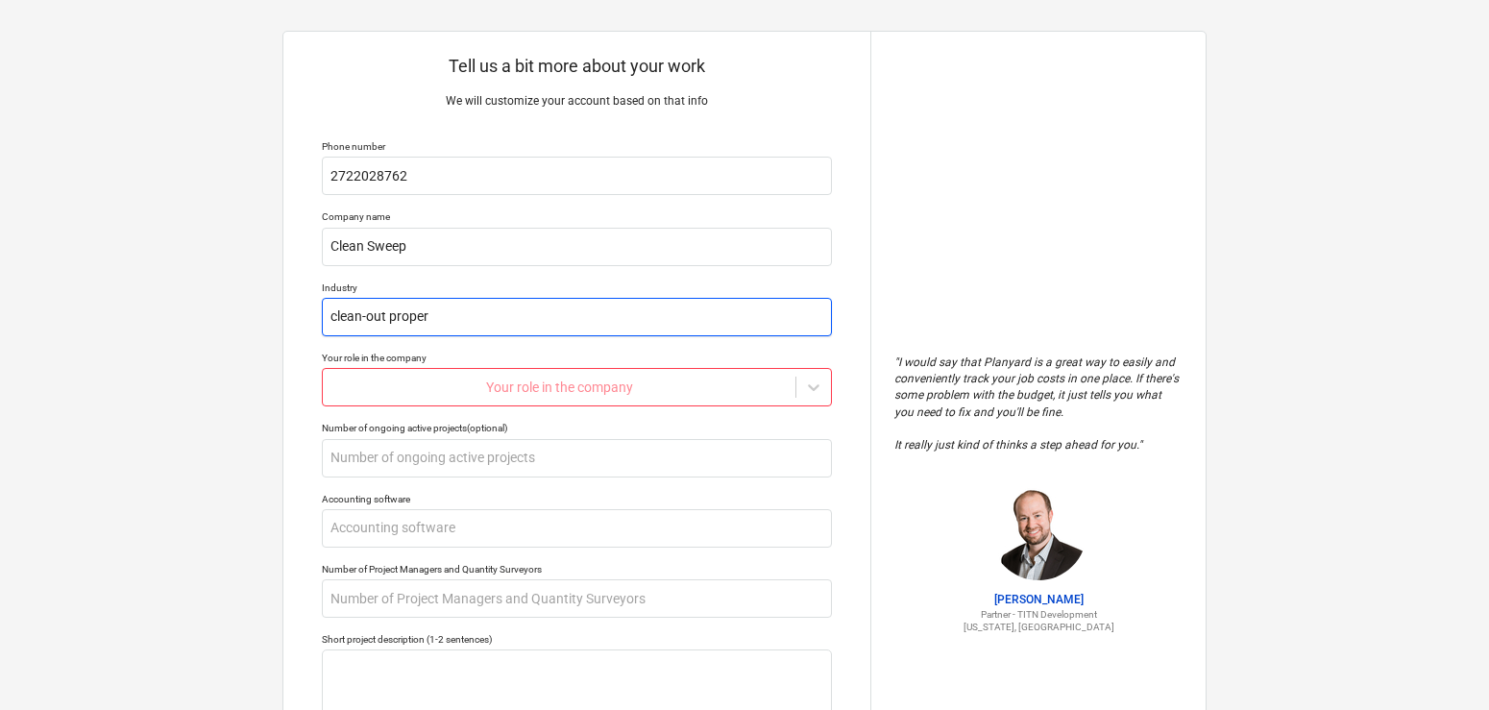
type textarea "x"
type input "clean-out propert"
type textarea "x"
type input "clean-out property"
type textarea "x"
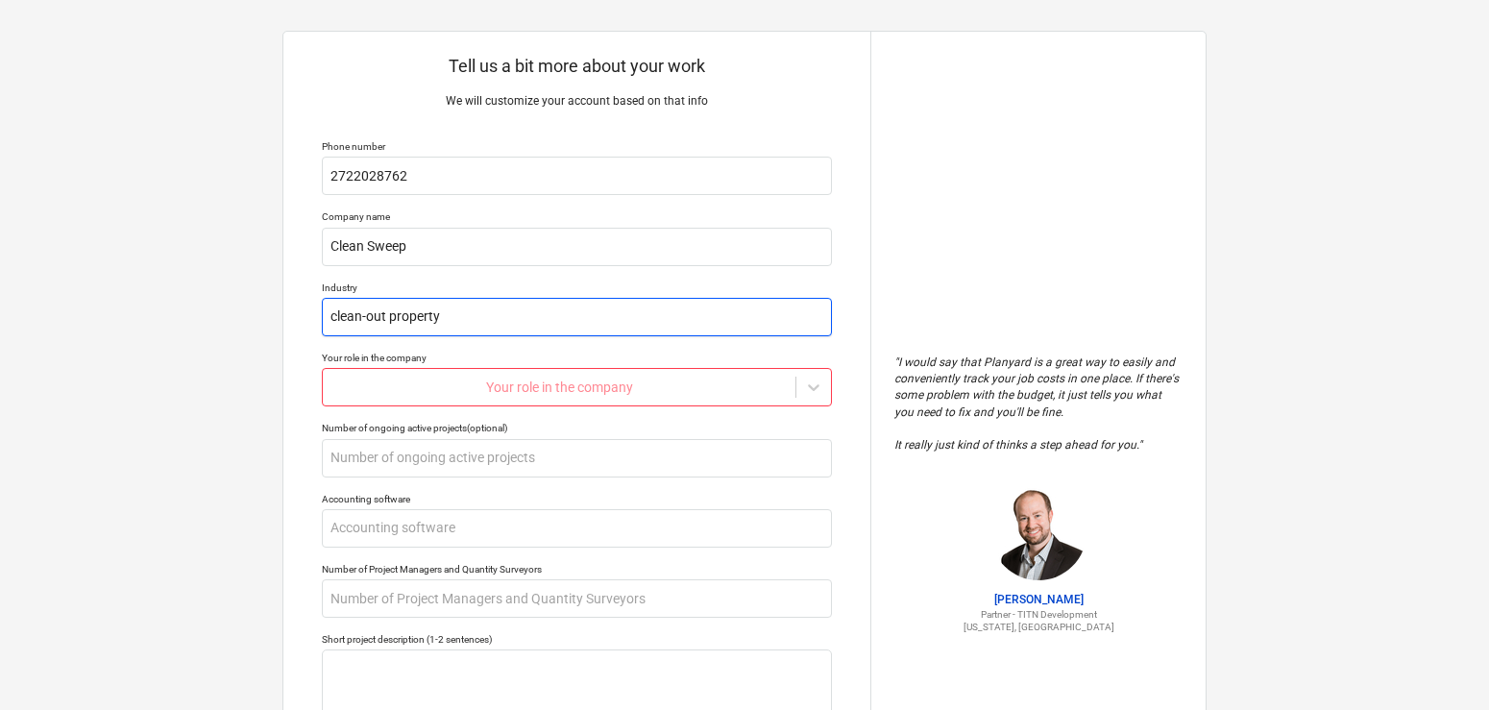
type input "clean-out propert"
type textarea "x"
type input "clean-out properti"
type textarea "x"
type input "clean-out properties"
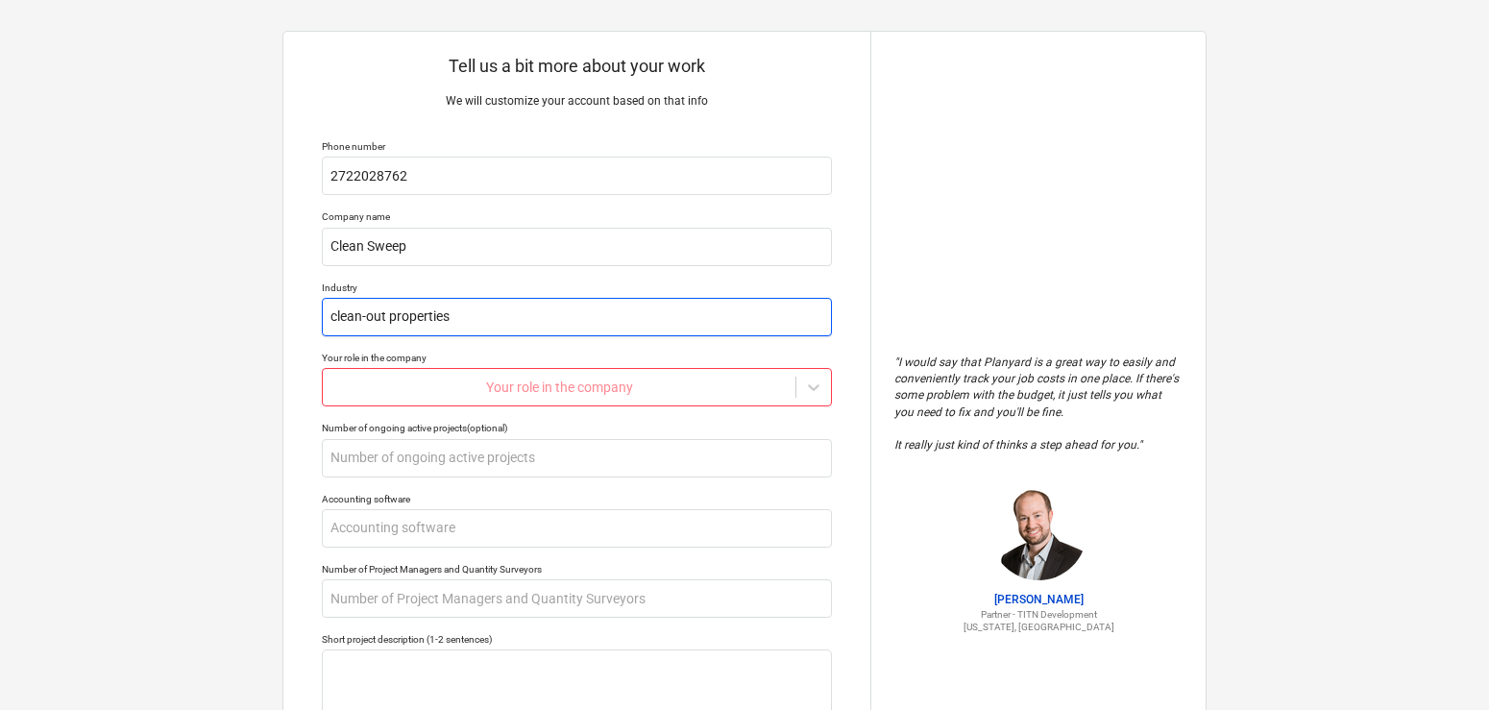
type textarea "x"
type input "clean-out propertiesd"
type textarea "x"
type input "clean-out properties"
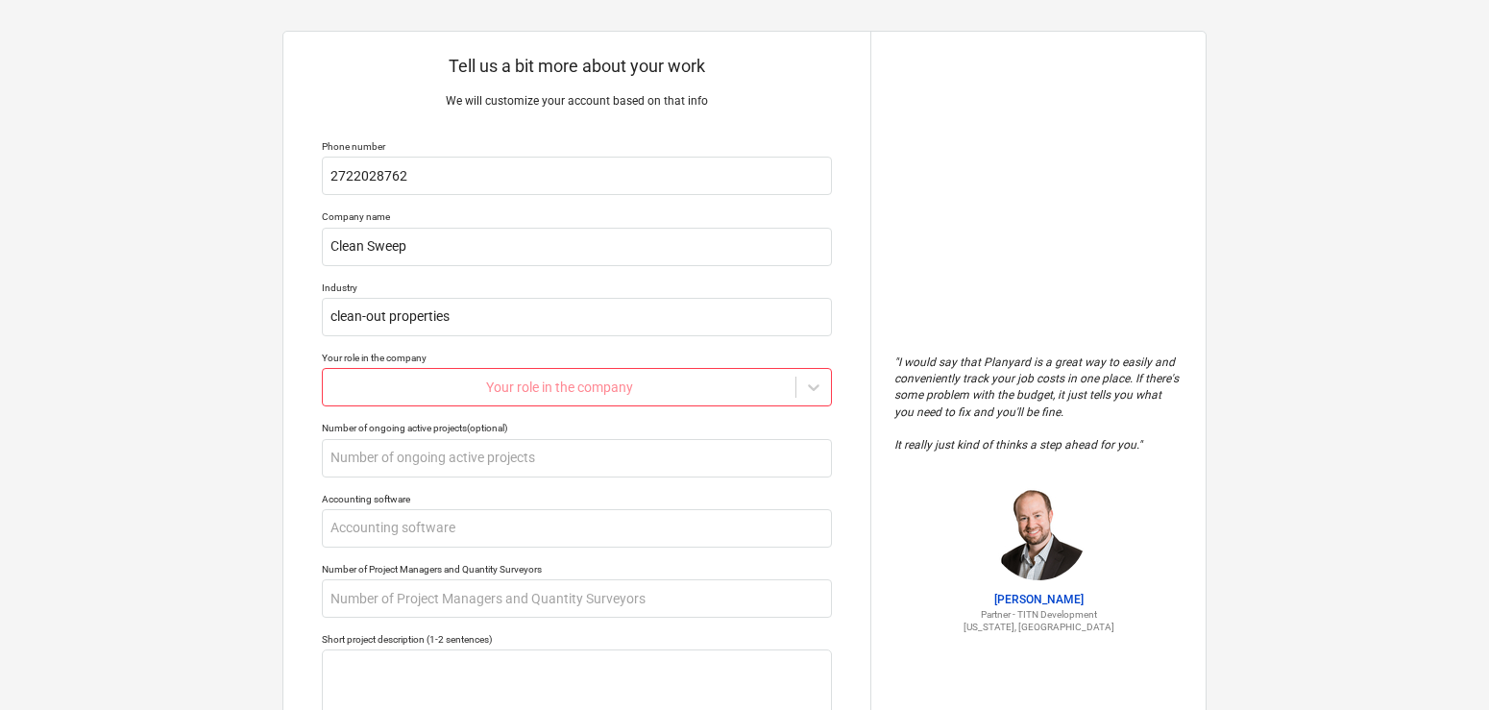
click at [521, 386] on div at bounding box center [558, 387] width 453 height 19
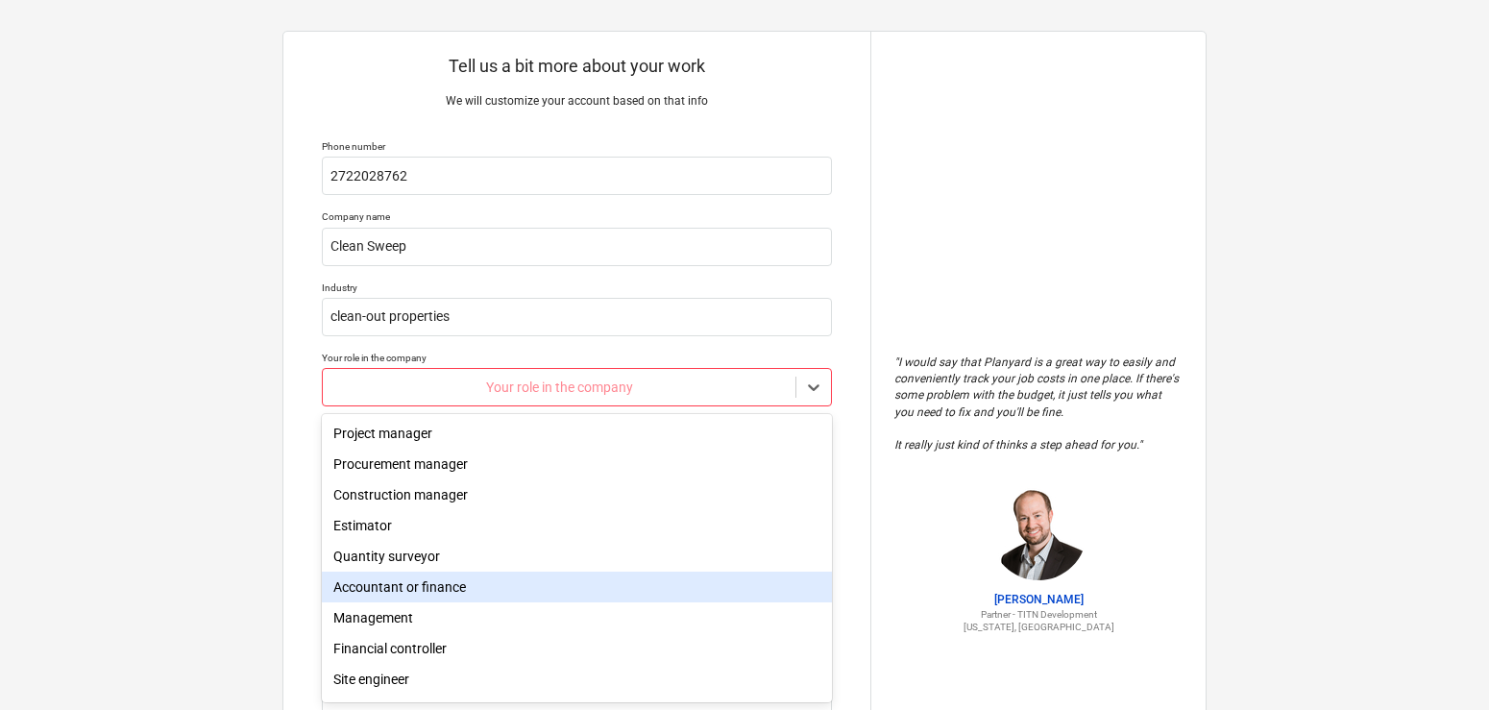
scroll to position [68, 0]
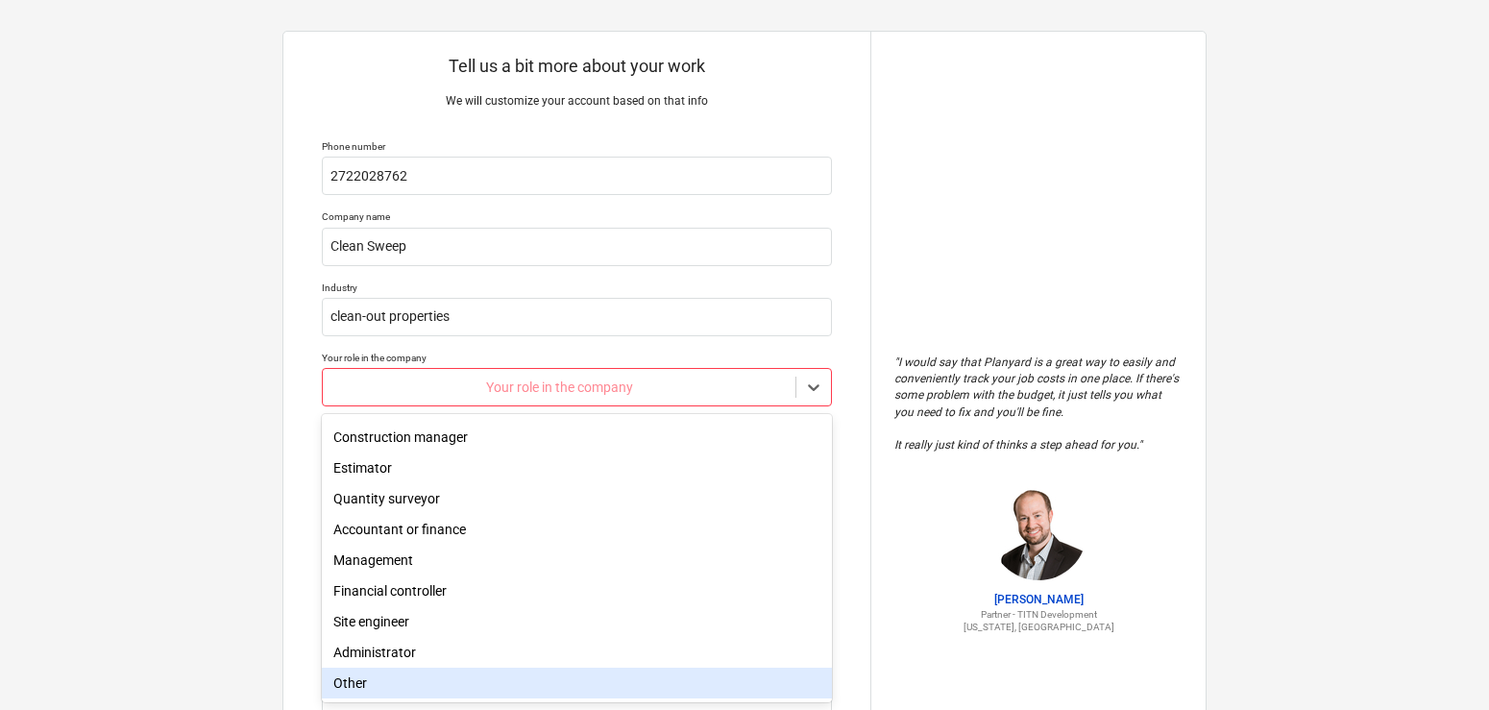
click at [408, 671] on div "Other" at bounding box center [577, 683] width 510 height 31
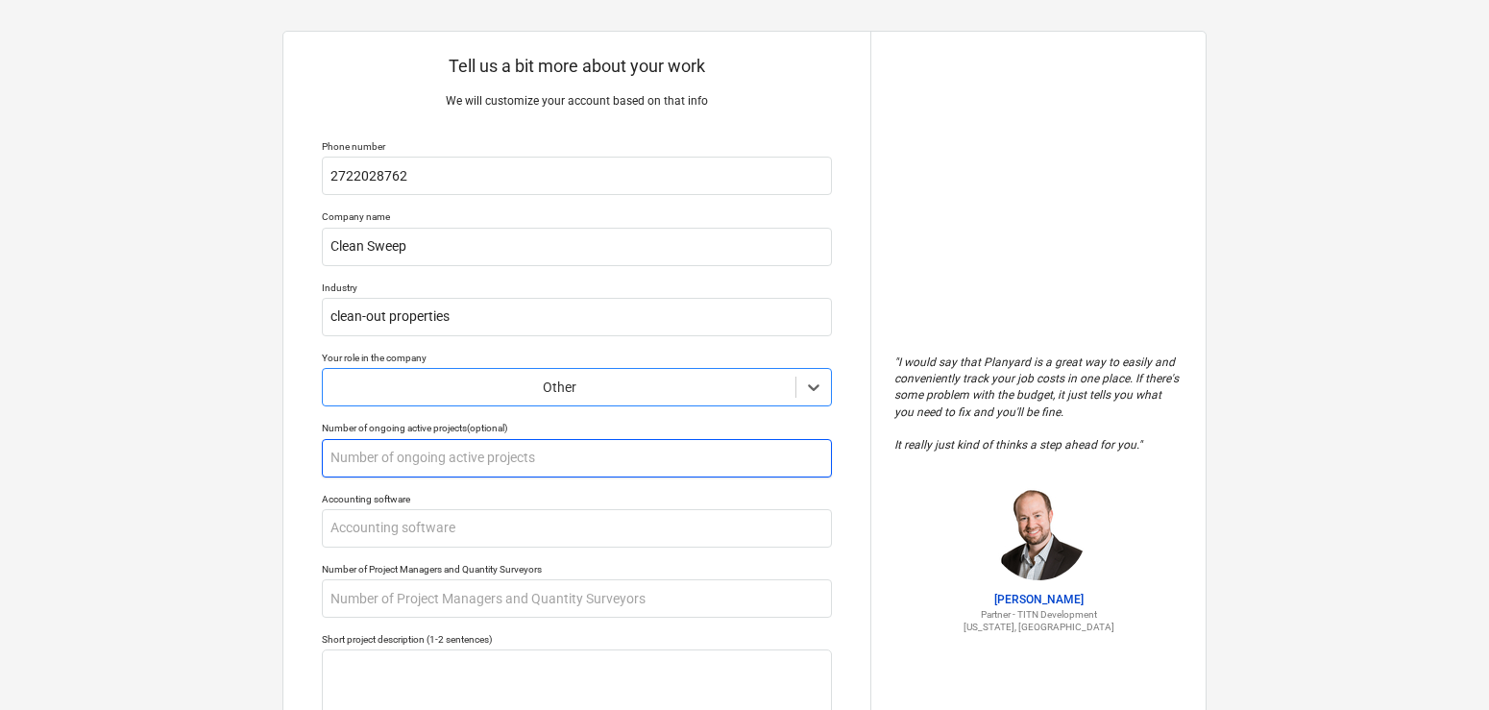
click at [441, 460] on input "text" at bounding box center [577, 458] width 510 height 38
type textarea "x"
type input "0"
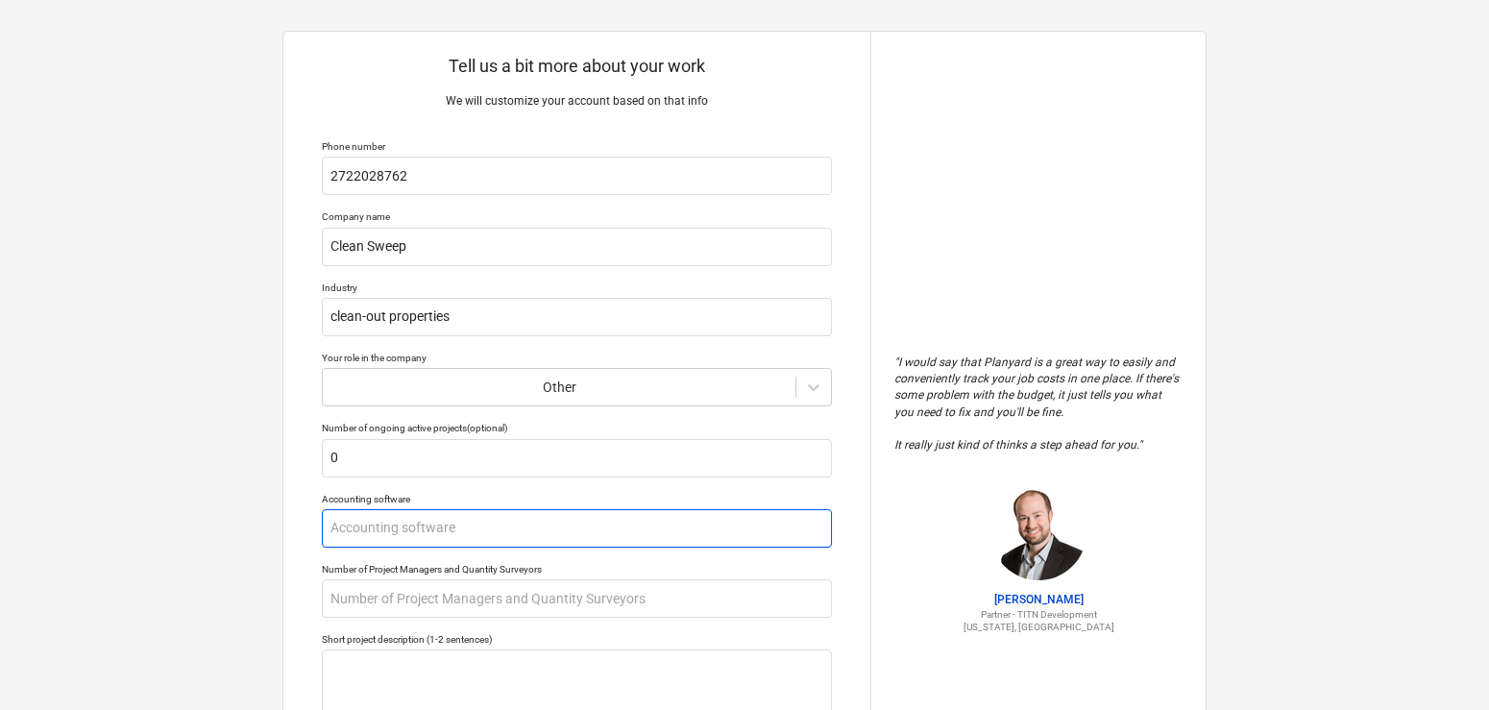
click at [361, 531] on input "text" at bounding box center [577, 528] width 510 height 38
type textarea "x"
type input "n"
type textarea "x"
type input "n/"
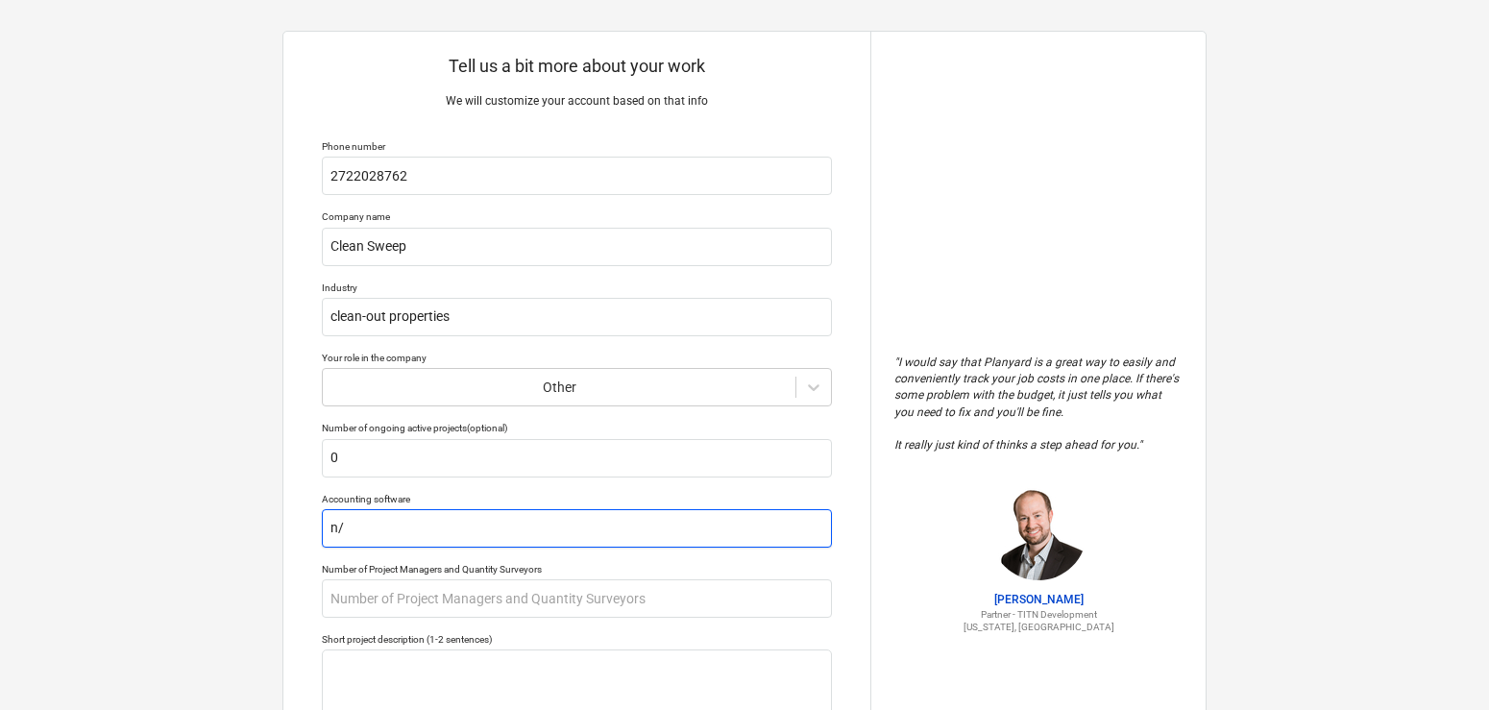
type textarea "x"
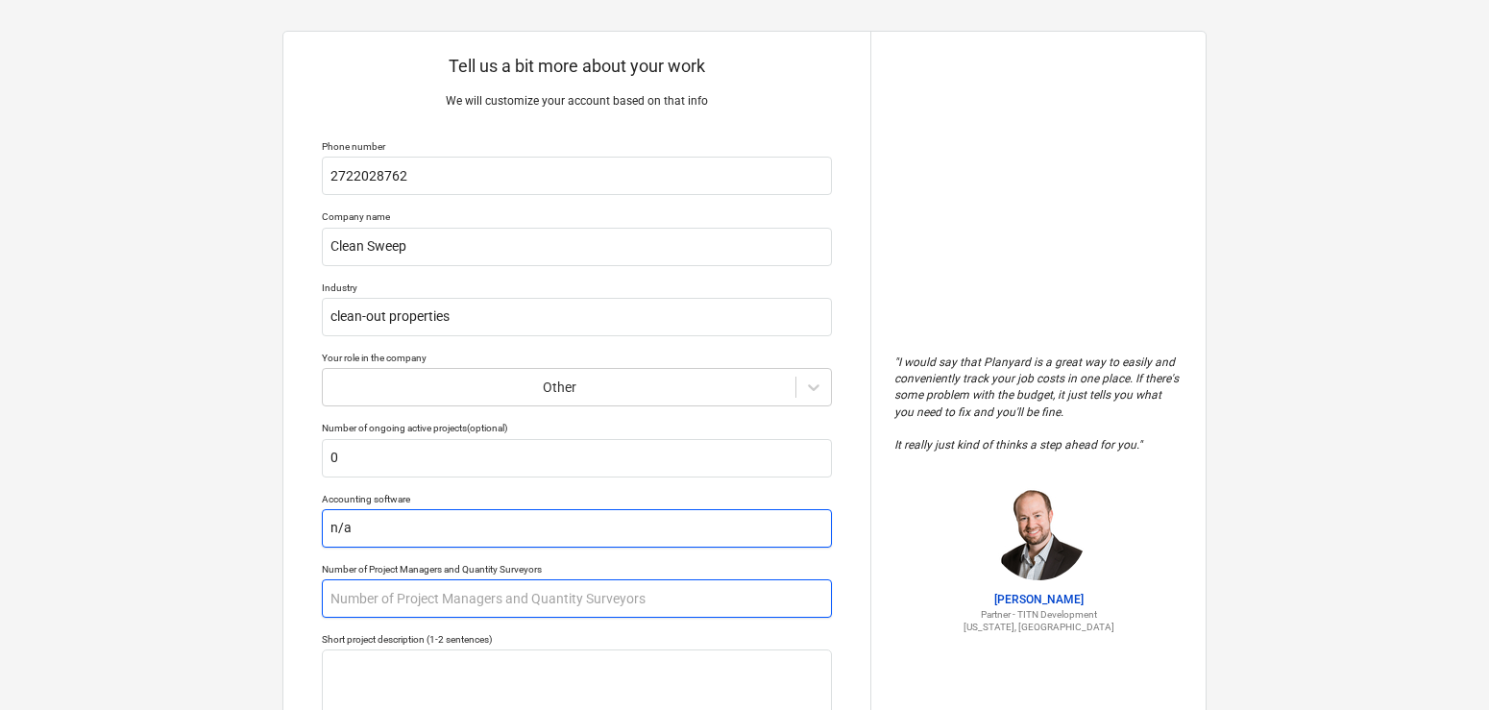
type input "n/a"
click at [397, 601] on input "text" at bounding box center [577, 598] width 510 height 38
type textarea "x"
type input "2"
